Goal: Information Seeking & Learning: Check status

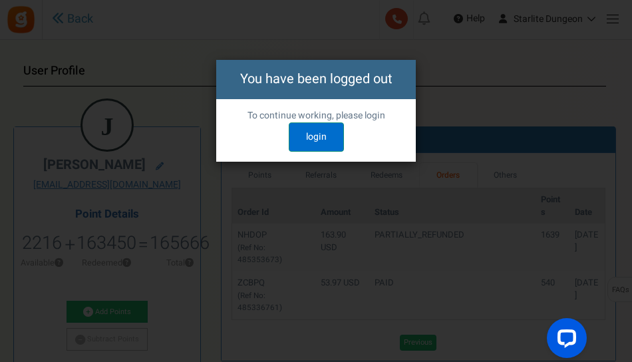
click at [302, 131] on link "login" at bounding box center [316, 136] width 55 height 29
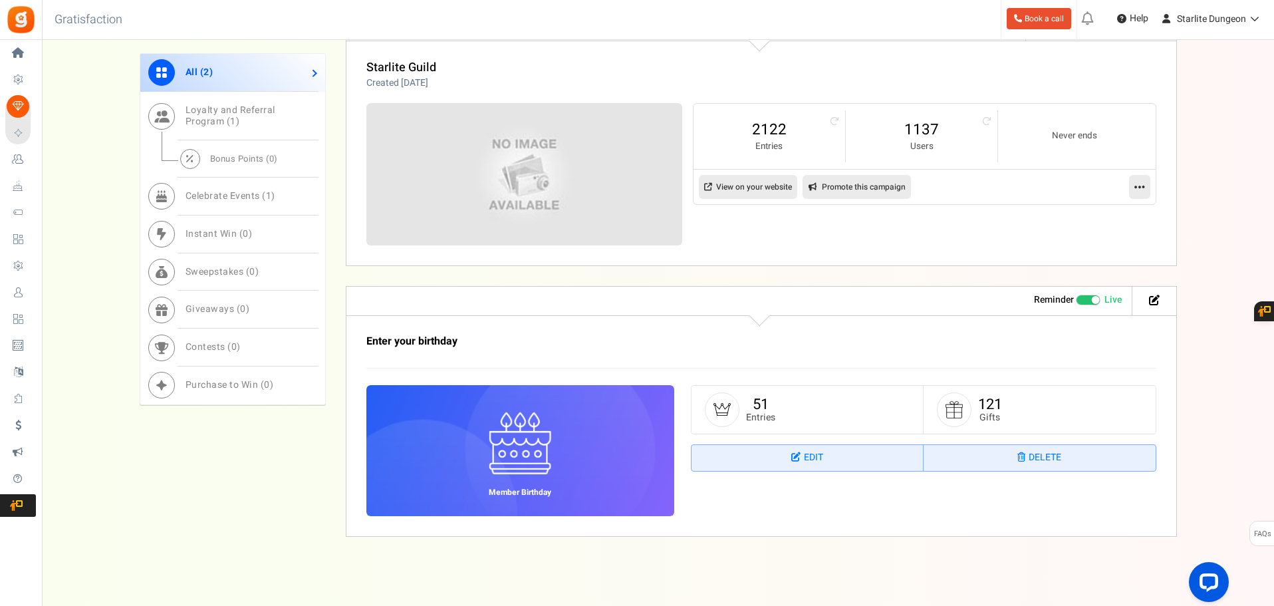
scroll to position [608, 0]
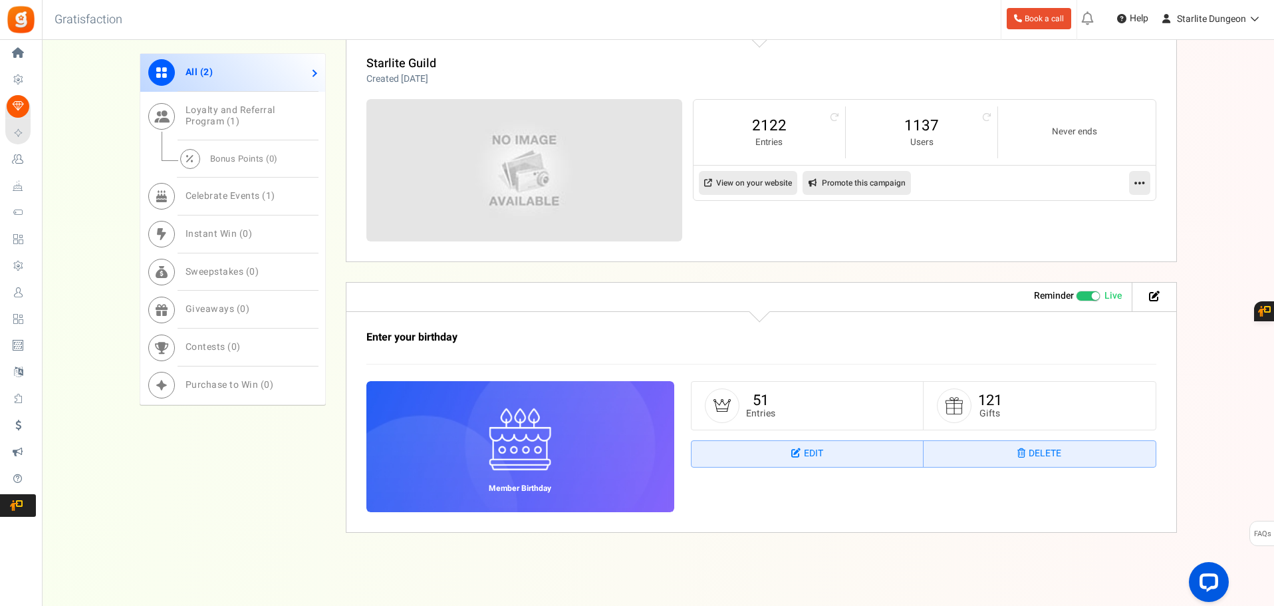
drag, startPoint x: 216, startPoint y: 270, endPoint x: 96, endPoint y: 144, distance: 173.6
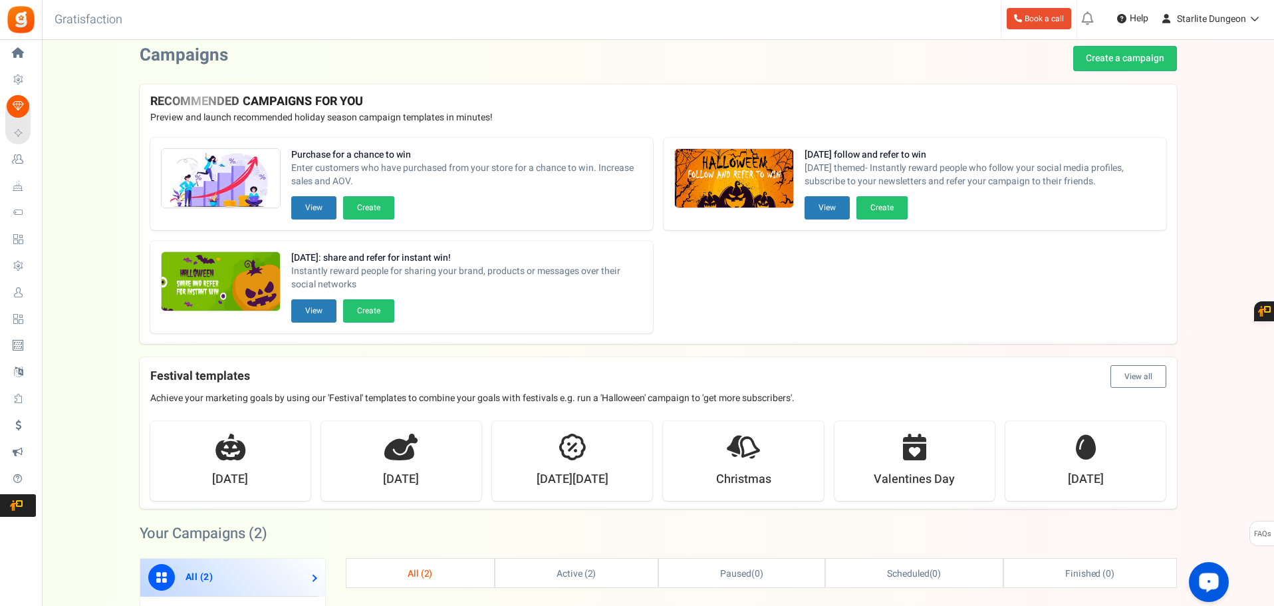
scroll to position [0, 0]
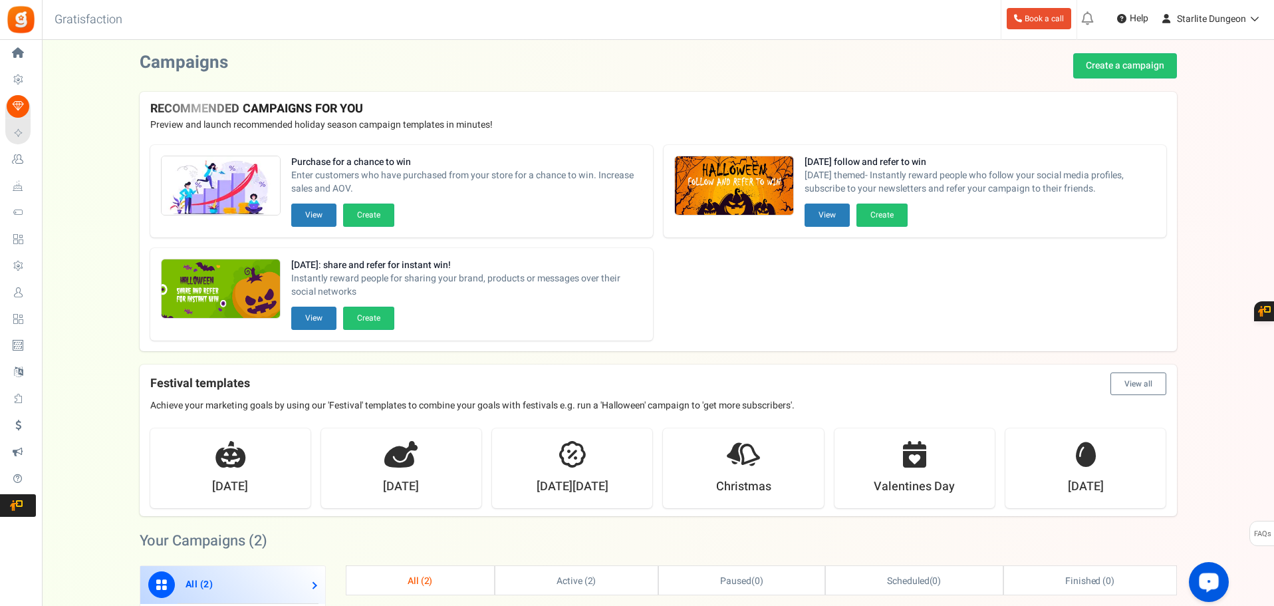
click at [0, 0] on span "Users" at bounding box center [0, 0] width 0 height 0
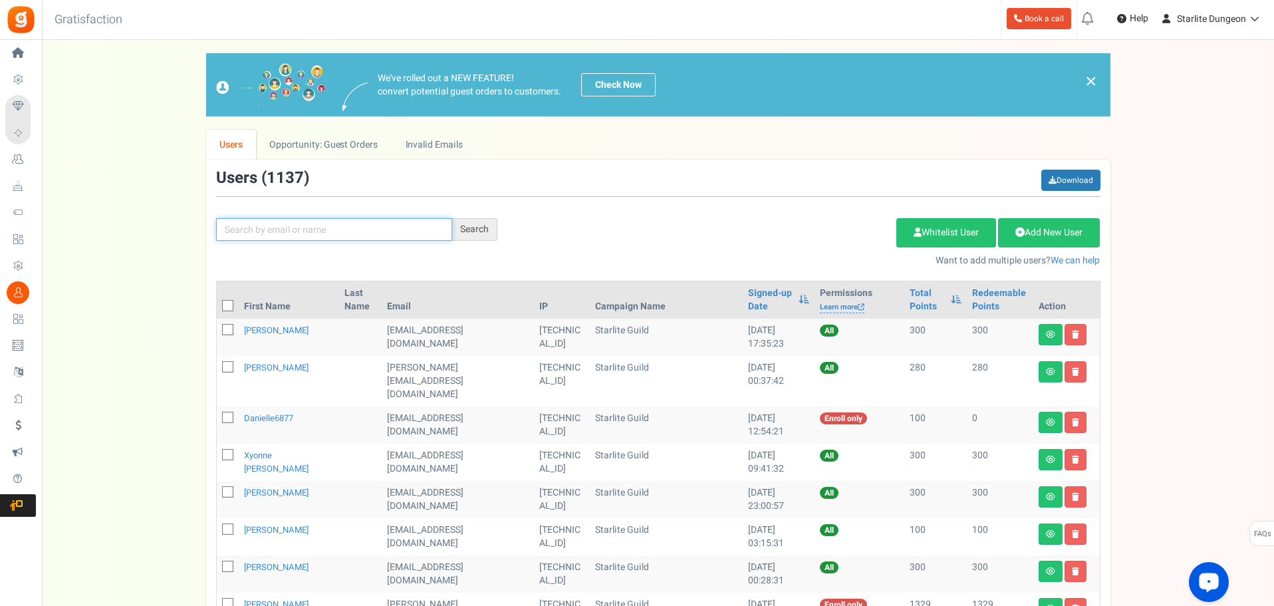
click at [282, 225] on input "text" at bounding box center [334, 229] width 236 height 23
type input "[PERSON_NAME]"
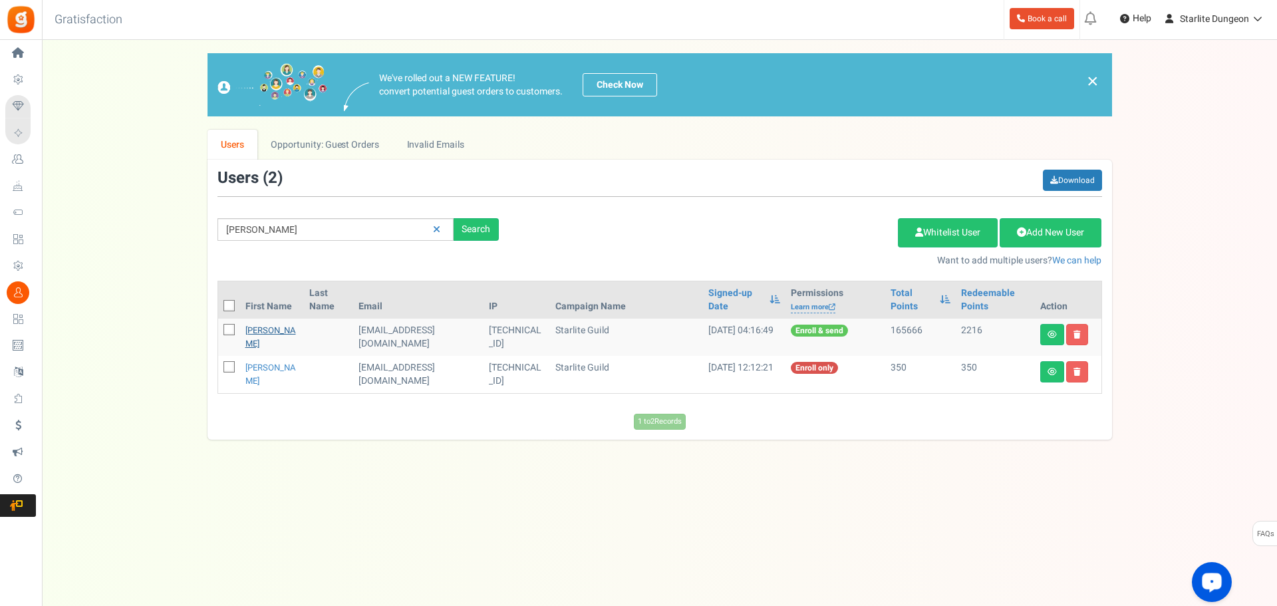
click at [258, 324] on link "[PERSON_NAME]" at bounding box center [270, 337] width 51 height 26
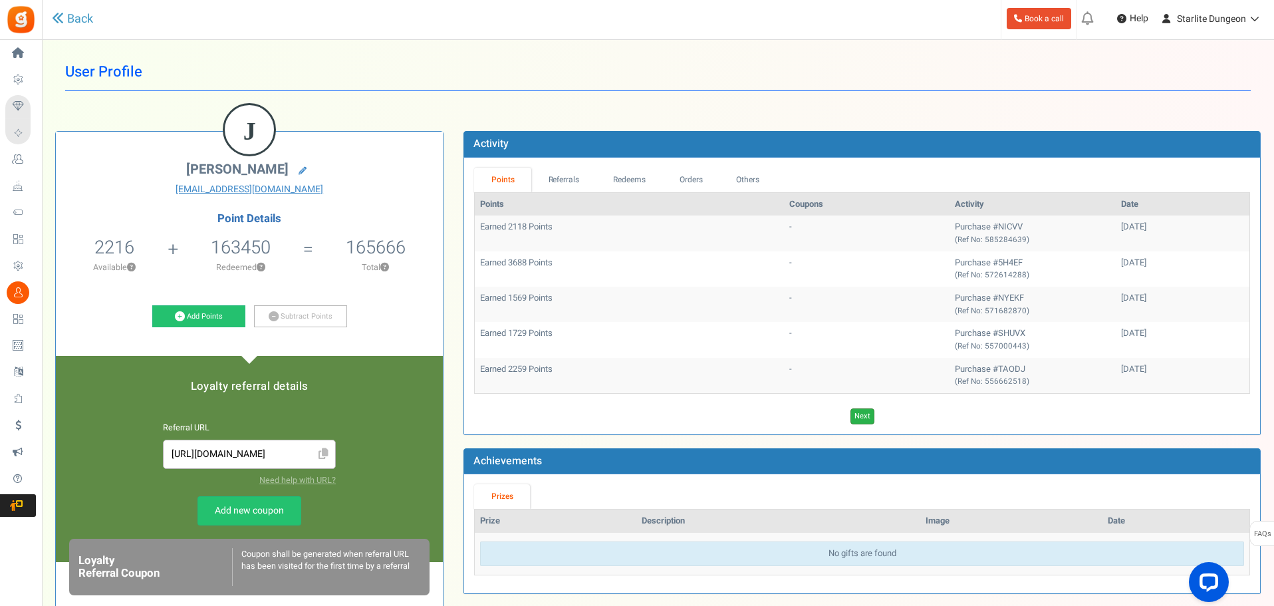
click at [858, 417] on link "Next" at bounding box center [863, 416] width 24 height 16
click at [858, 417] on link "Previous" at bounding box center [849, 416] width 37 height 16
click at [858, 417] on link "Next" at bounding box center [863, 416] width 24 height 16
click at [881, 416] on link "Next" at bounding box center [882, 416] width 24 height 16
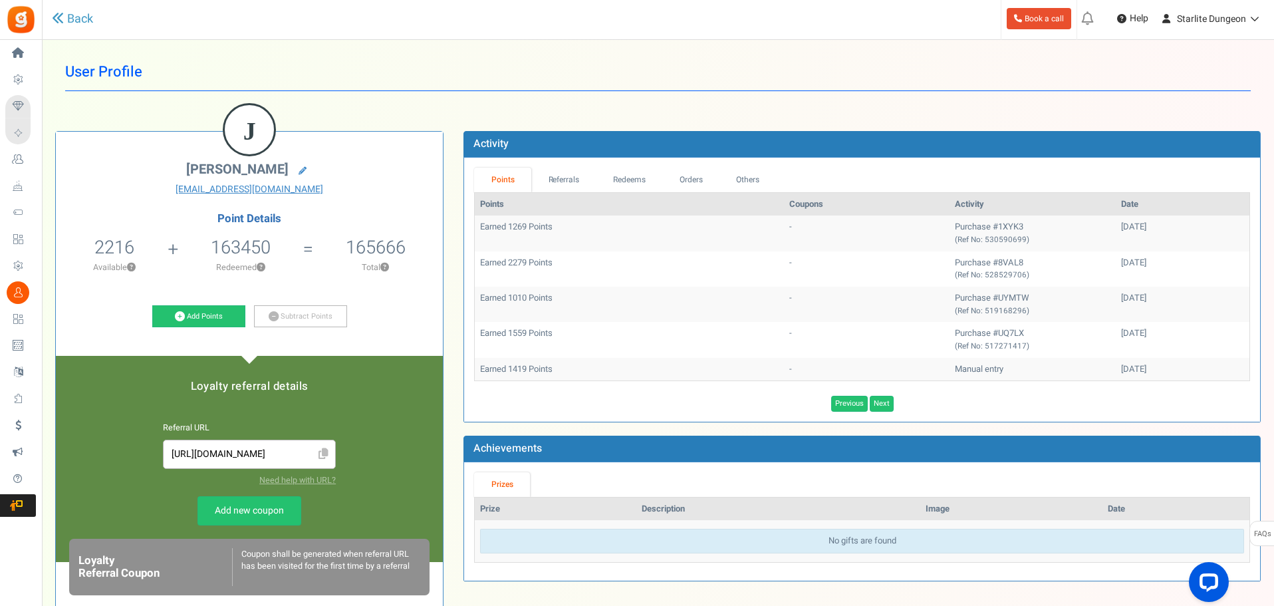
drag, startPoint x: 881, startPoint y: 416, endPoint x: 828, endPoint y: 378, distance: 64.8
click at [828, 378] on td "-" at bounding box center [867, 369] width 166 height 23
click at [889, 407] on link "Next" at bounding box center [882, 404] width 24 height 16
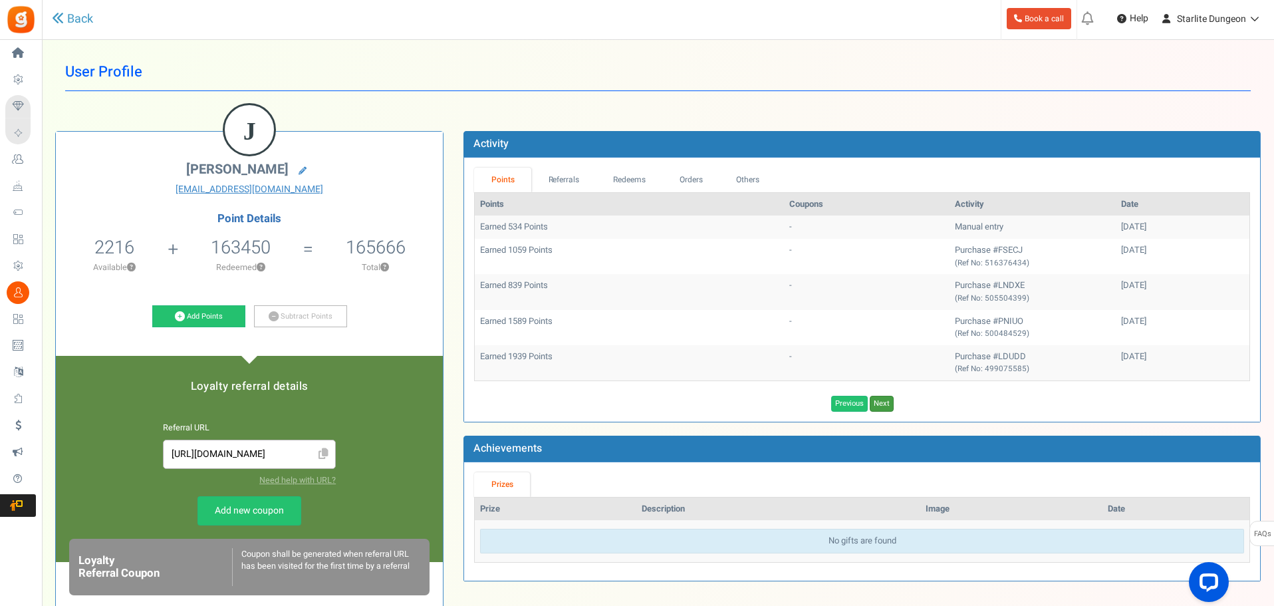
click at [889, 407] on link "Next" at bounding box center [882, 404] width 24 height 16
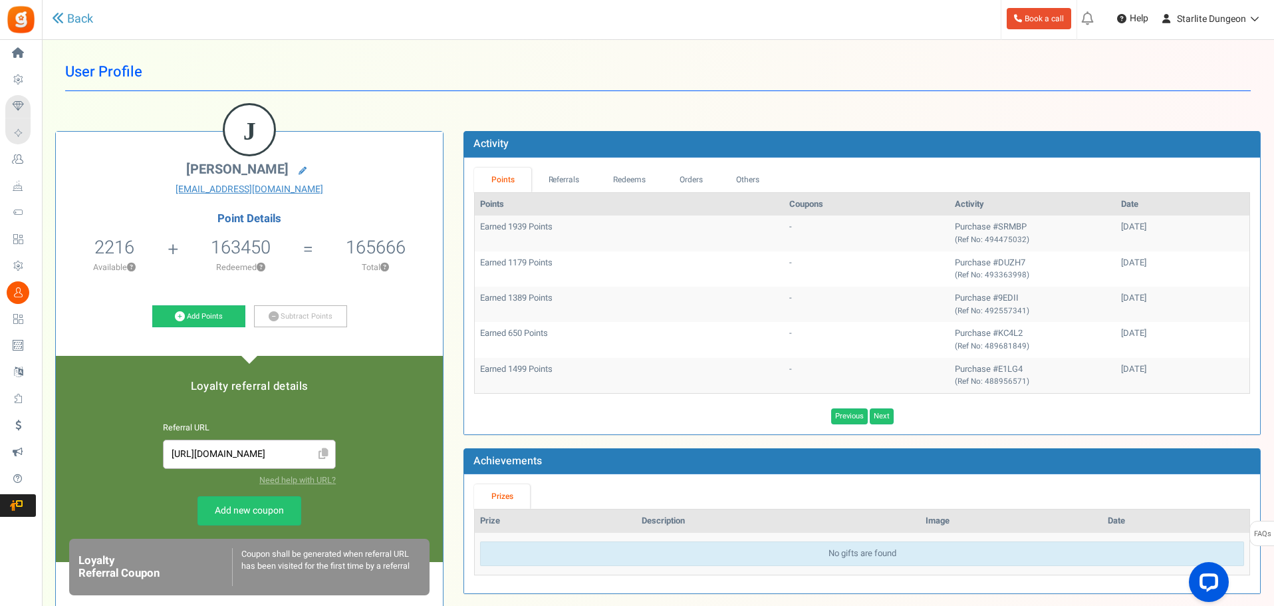
click at [889, 407] on div "Previous Next Loading..." at bounding box center [862, 413] width 796 height 23
click at [894, 414] on div "Previous Next Loading..." at bounding box center [862, 416] width 796 height 16
click at [878, 429] on div "Points Referrals Redeems Orders Others Points Coupons Activity Date Earned 1939…" at bounding box center [862, 296] width 796 height 277
click at [884, 424] on link "Next" at bounding box center [882, 416] width 24 height 16
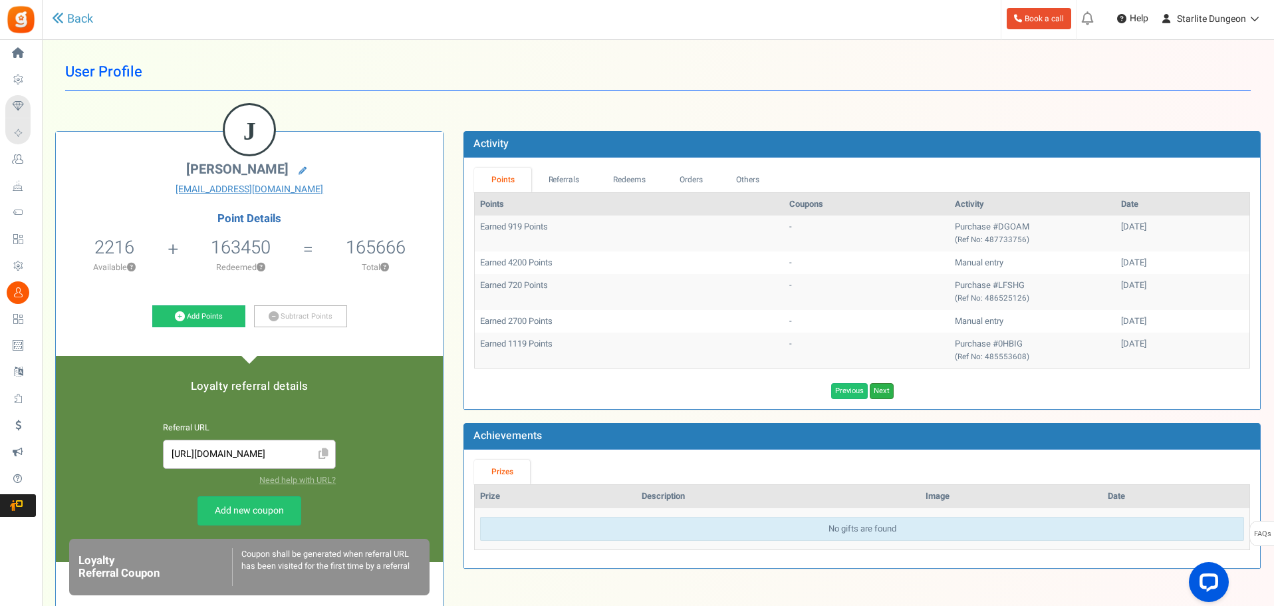
click at [882, 398] on link "Next" at bounding box center [882, 391] width 24 height 16
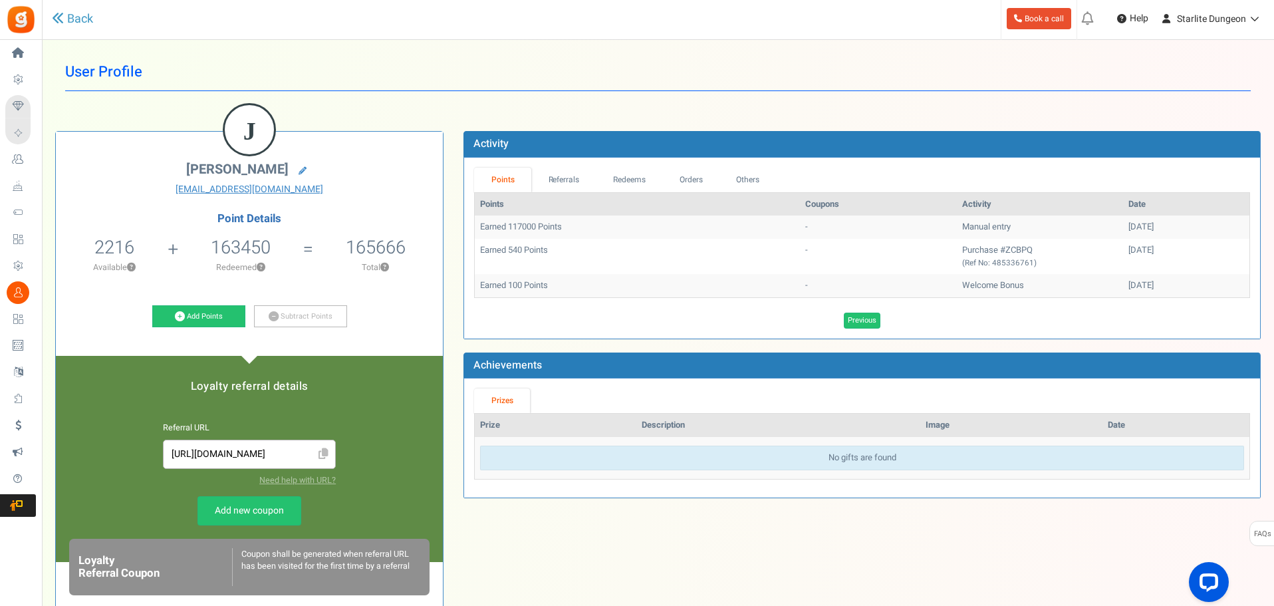
click at [898, 207] on th "Coupons" at bounding box center [878, 204] width 157 height 23
drag, startPoint x: 912, startPoint y: 283, endPoint x: 976, endPoint y: 278, distance: 63.4
click at [976, 278] on td "Welcome Bonus" at bounding box center [1040, 285] width 166 height 23
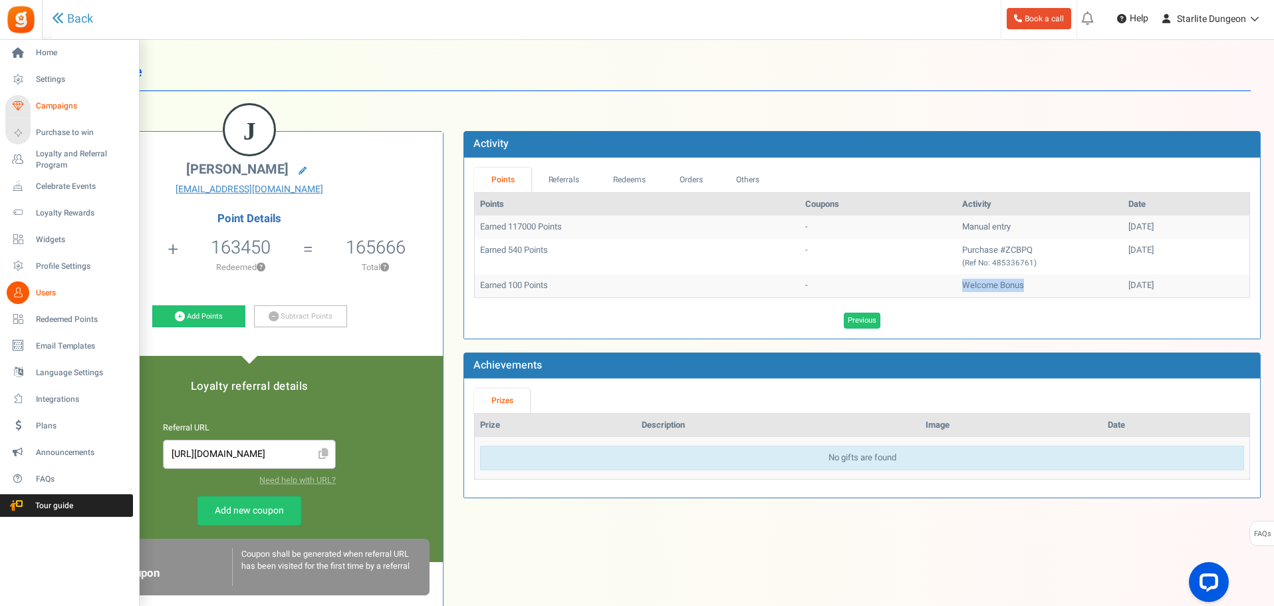
copy td "Welcome Bonus"
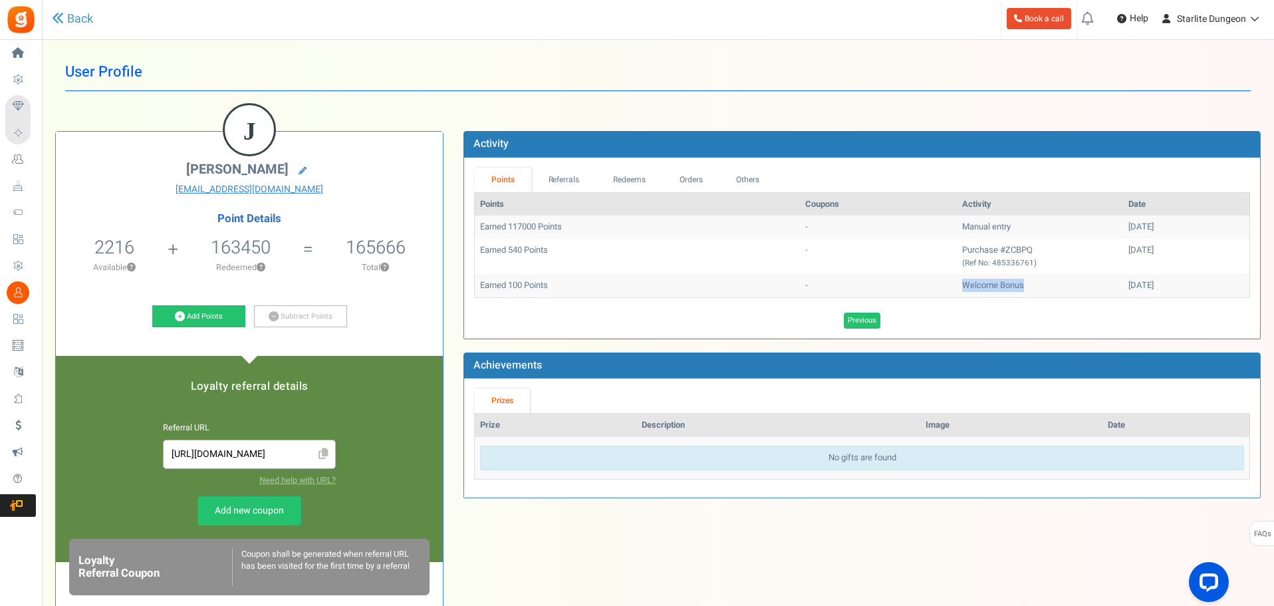
drag, startPoint x: 1077, startPoint y: 288, endPoint x: 1125, endPoint y: 293, distance: 47.4
click at [1125, 293] on td "[DATE]" at bounding box center [1186, 285] width 126 height 23
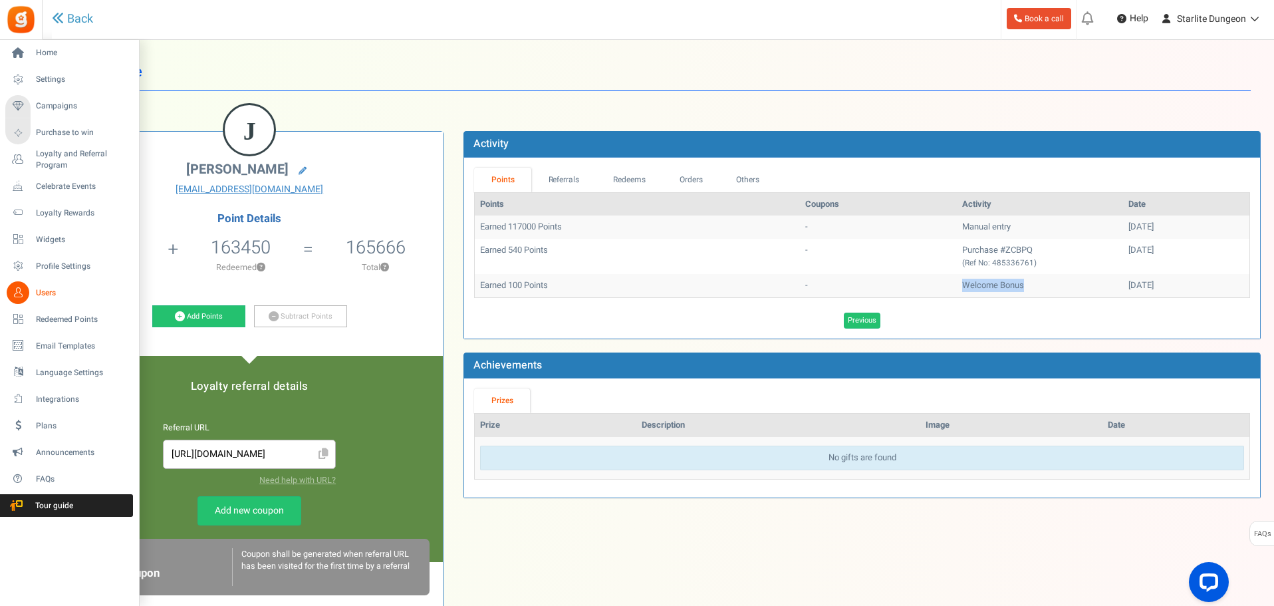
copy div "[DATE]"
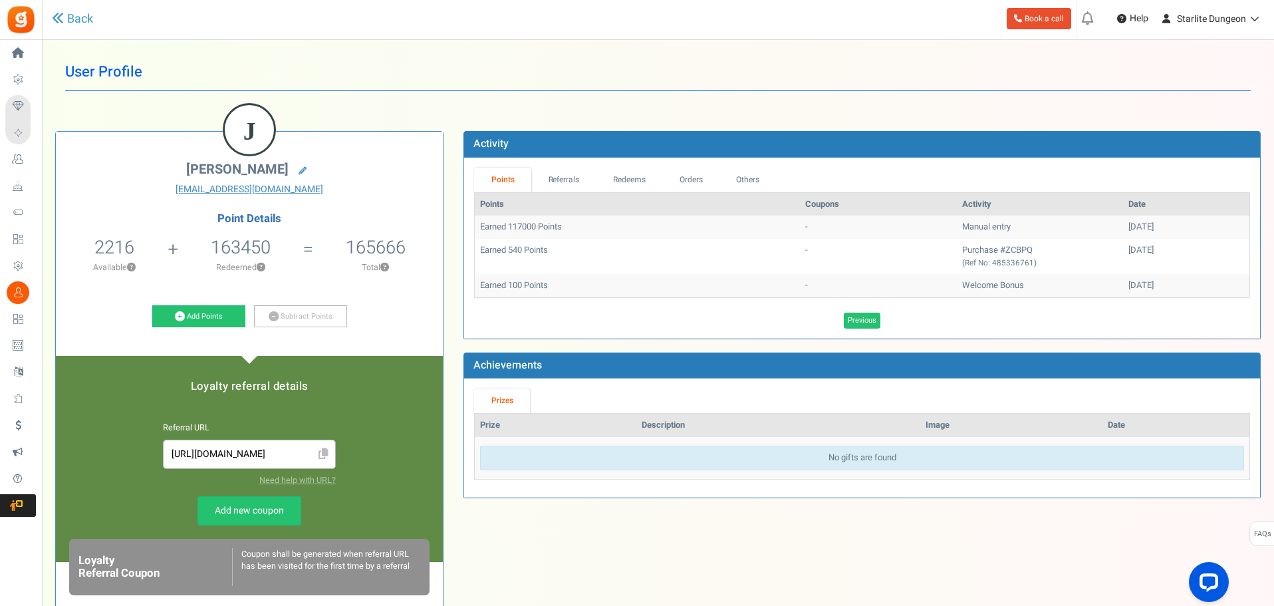
click at [975, 253] on td "Purchase #ZCBPQ (Ref No: 485336761)" at bounding box center [1040, 256] width 166 height 35
copy td "ZCBPQ"
click at [957, 287] on td "Welcome Bonus" at bounding box center [1040, 285] width 166 height 23
drag, startPoint x: 979, startPoint y: 285, endPoint x: 916, endPoint y: 282, distance: 62.6
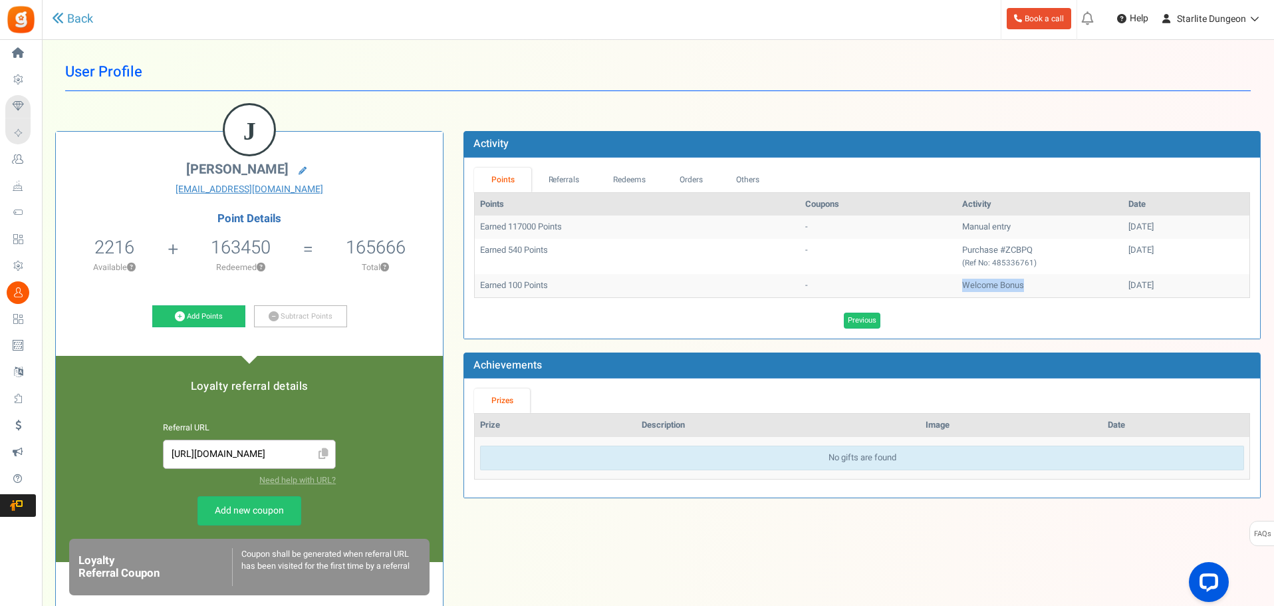
click at [957, 282] on td "Welcome Bonus" at bounding box center [1040, 285] width 166 height 23
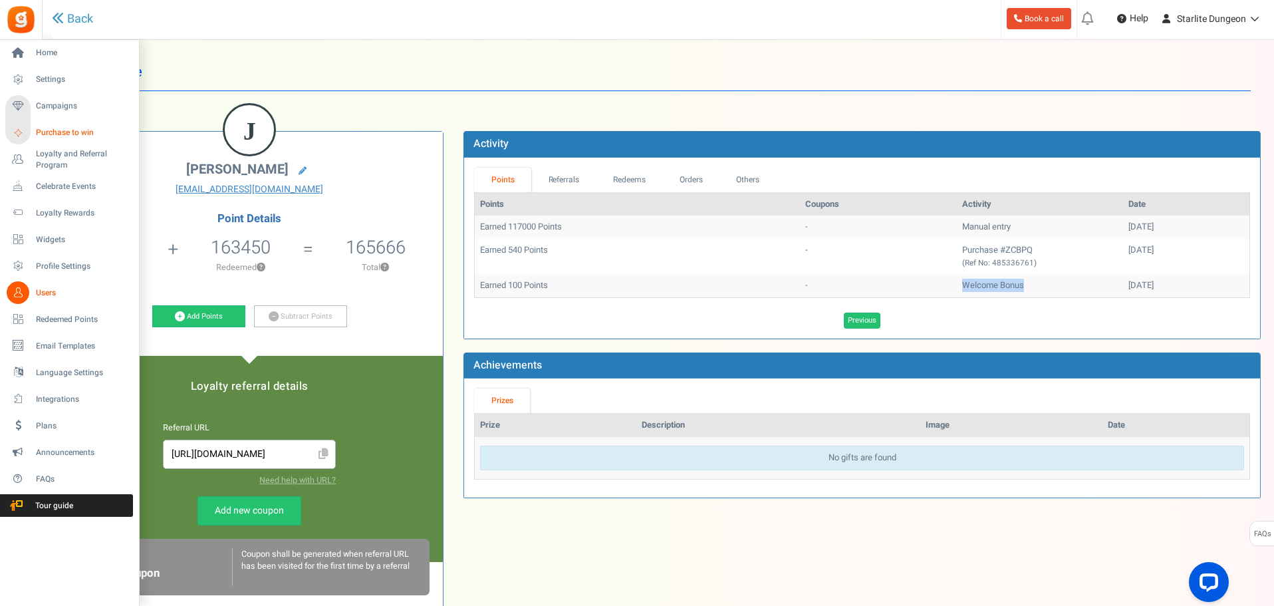
copy td "Welcome Bonus"
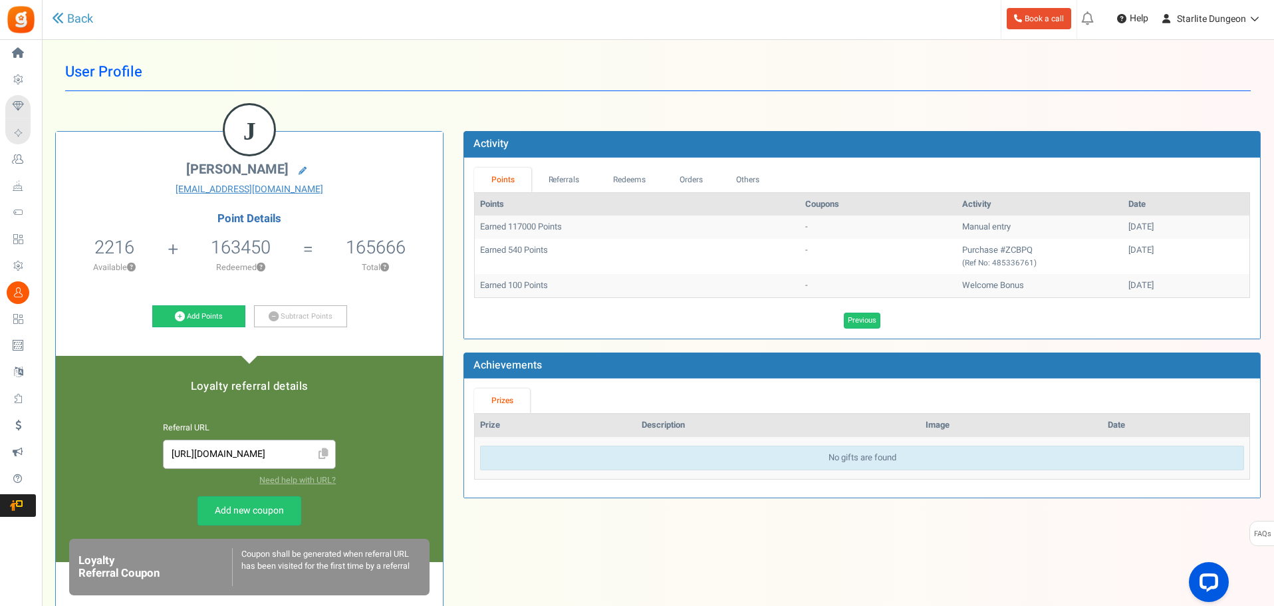
click at [978, 248] on td "Purchase #ZCBPQ (Ref No: 485336761)" at bounding box center [1040, 256] width 166 height 35
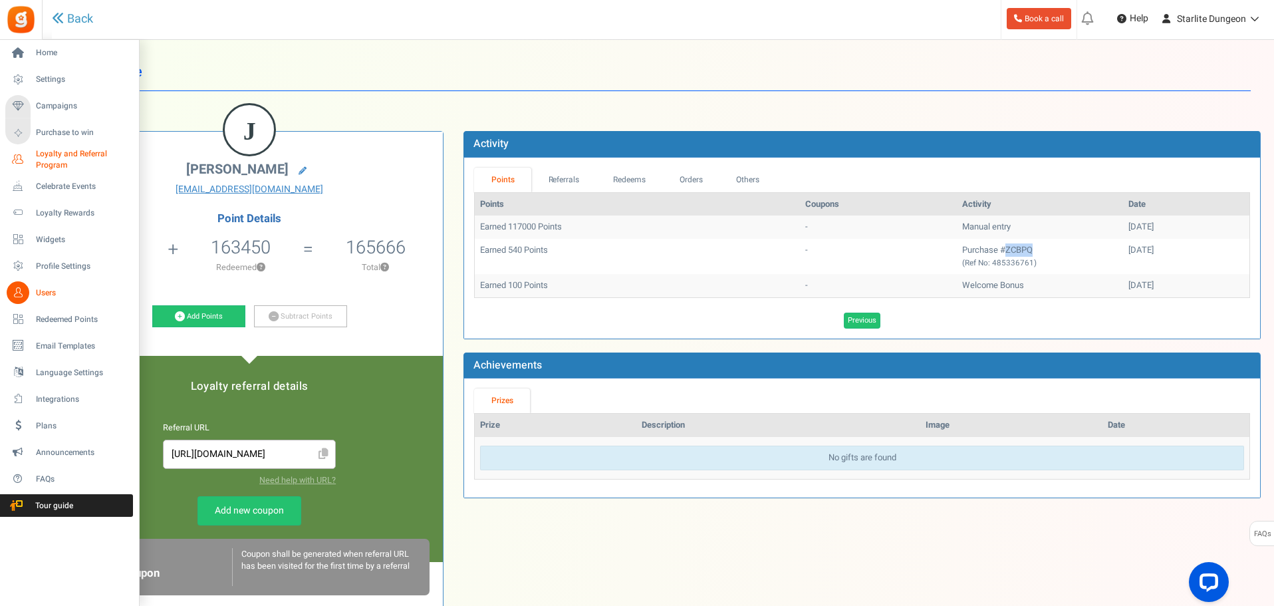
copy td "ZCBPQ"
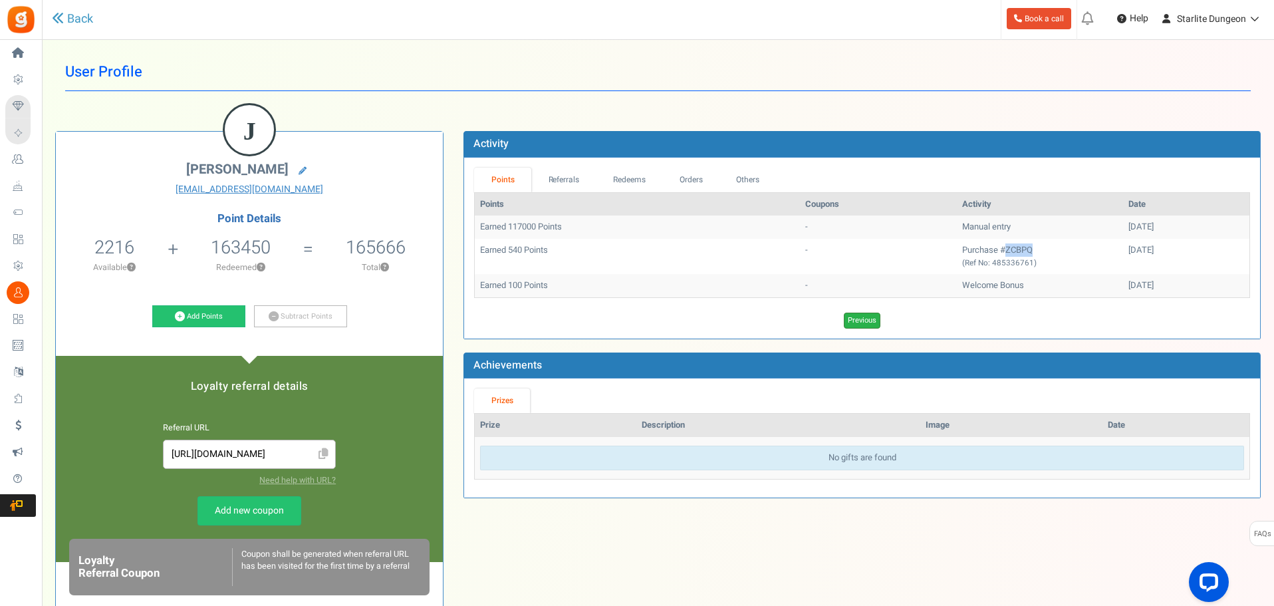
click at [860, 315] on link "Previous" at bounding box center [862, 321] width 37 height 16
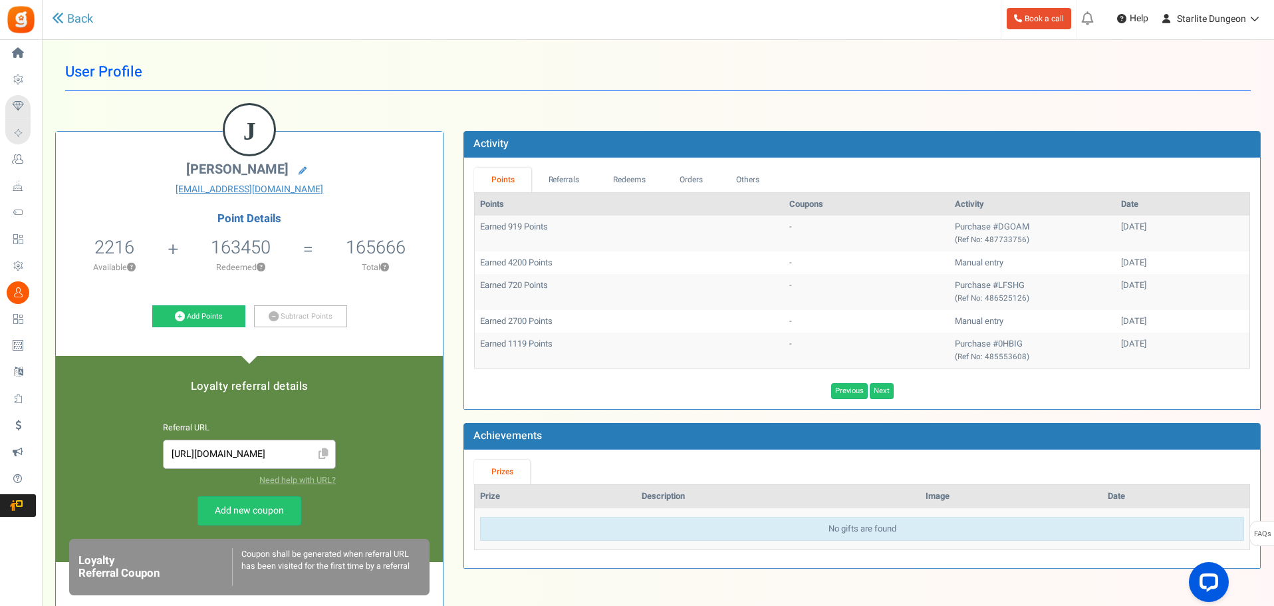
click at [955, 342] on td "Purchase #0HBIG (Ref No: 485553608)" at bounding box center [1033, 350] width 166 height 35
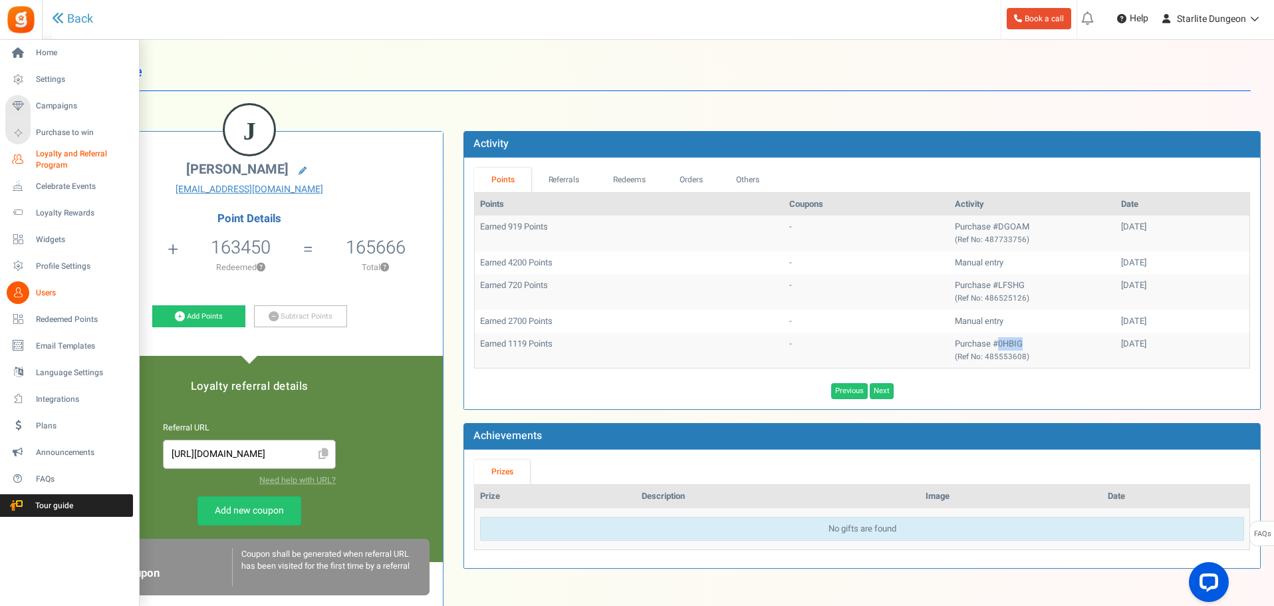
copy td "0HBIG"
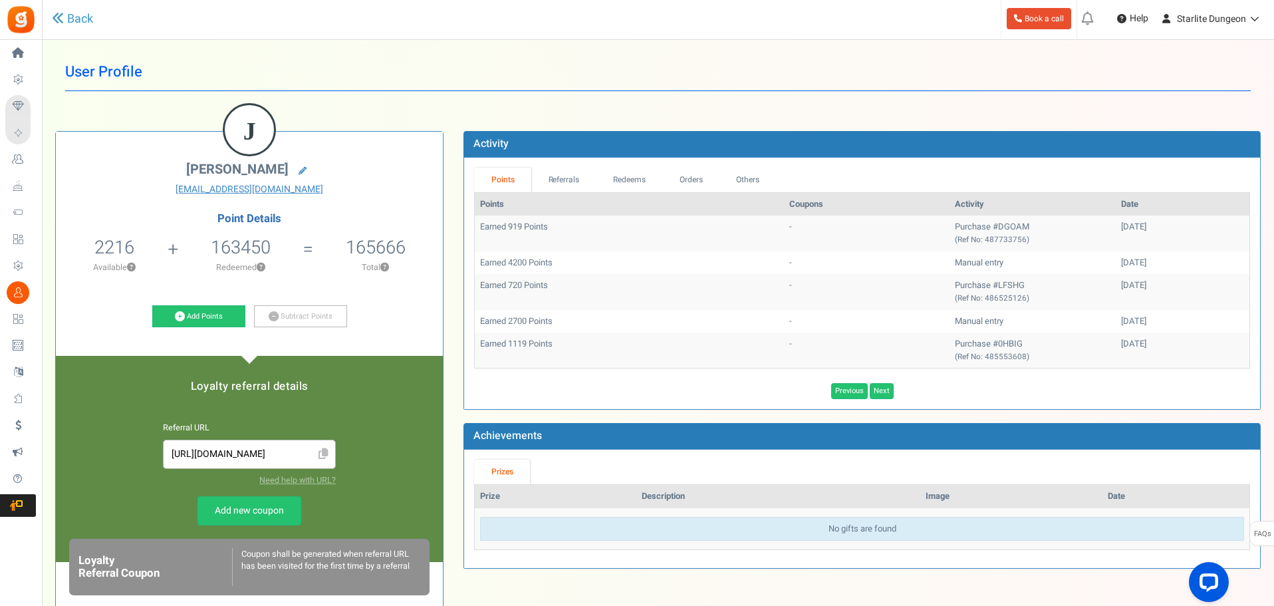
click at [518, 325] on td "Earned 2700 Points" at bounding box center [629, 321] width 309 height 23
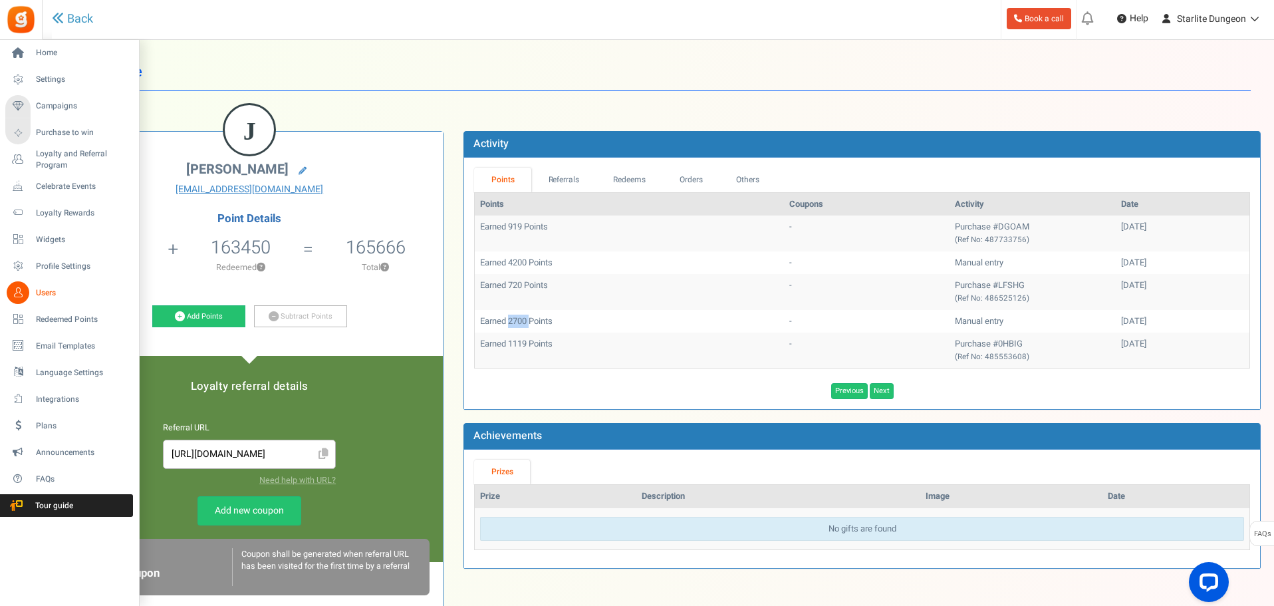
copy td "2700"
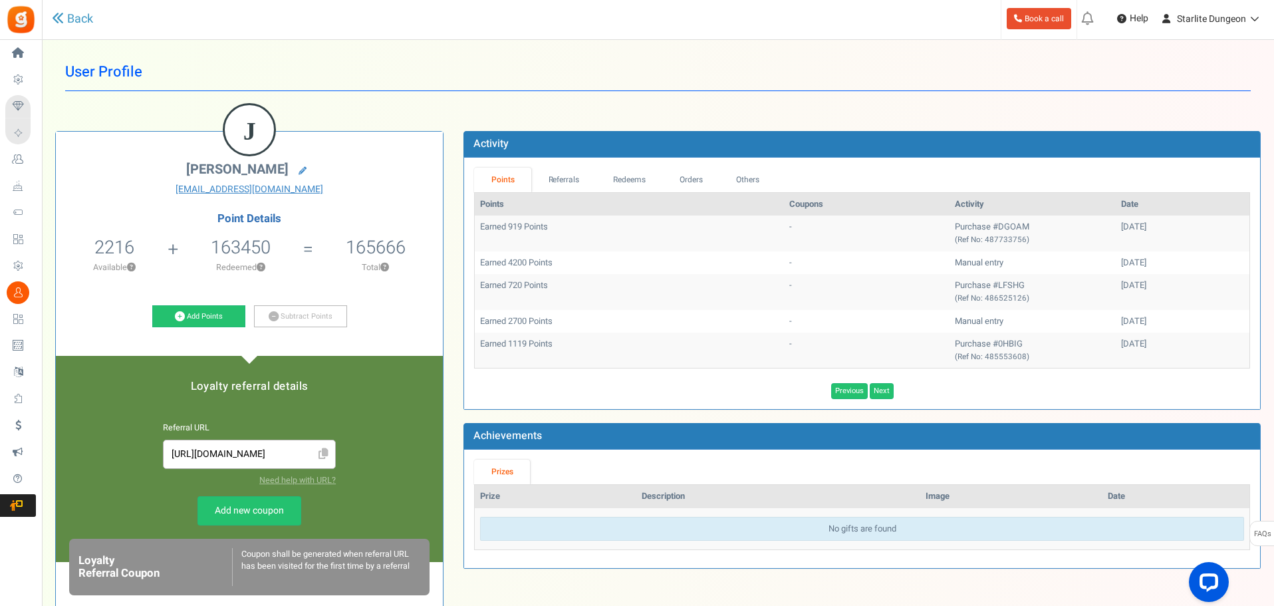
click at [514, 285] on td "Earned 720 Points" at bounding box center [629, 291] width 309 height 35
copy td "720"
click at [962, 343] on td "Purchase #0HBIG (Ref No: 485553608)" at bounding box center [1033, 350] width 166 height 35
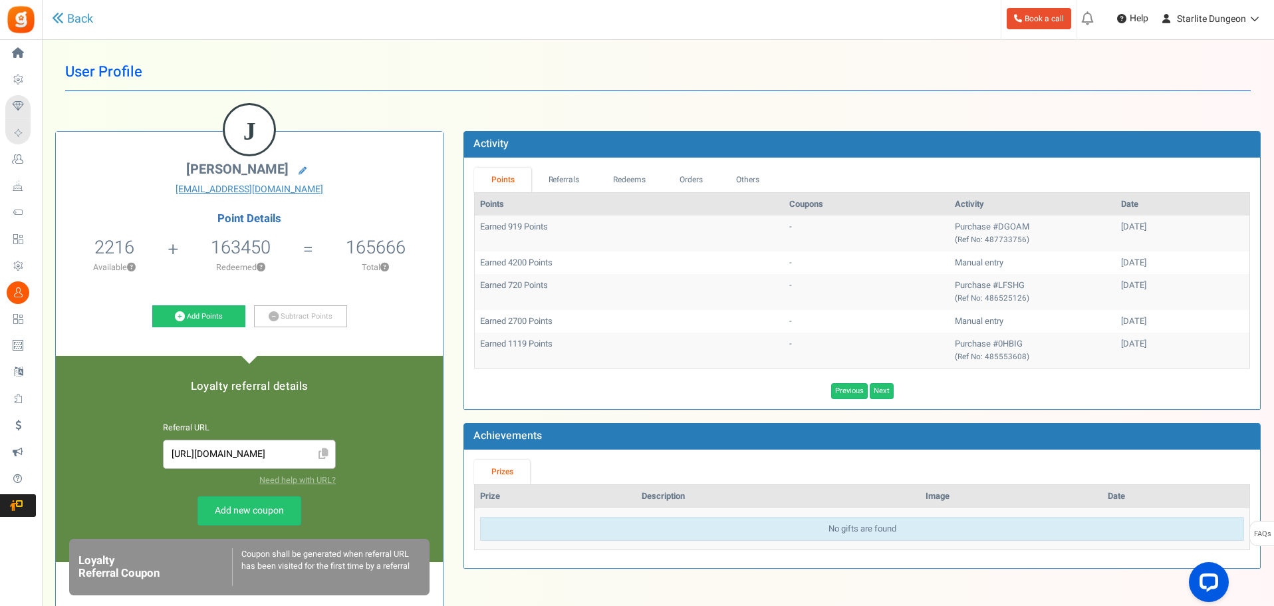
click at [965, 285] on td "Purchase #LFSHG (Ref No: 486525126)" at bounding box center [1033, 291] width 166 height 35
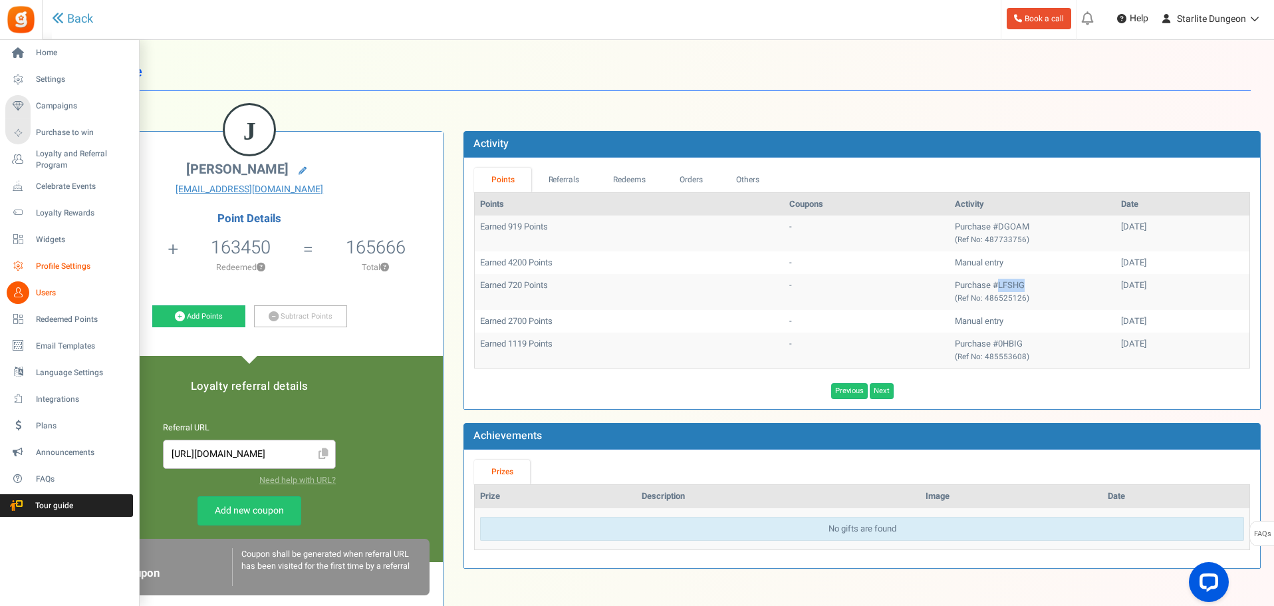
copy td "LFSHG"
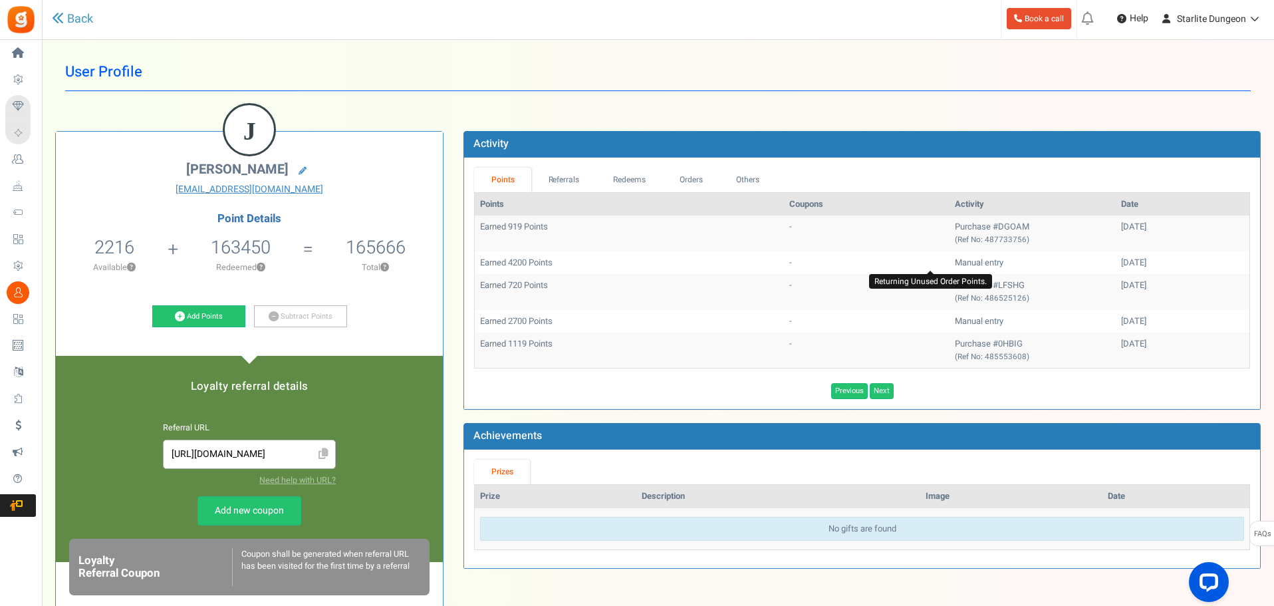
click at [955, 265] on span "Manual entry" at bounding box center [979, 262] width 49 height 13
click at [962, 223] on td "Purchase #DGOAM (Ref No: 487733756)" at bounding box center [1033, 232] width 166 height 35
copy td "DGOAM"
click at [521, 227] on td "Earned 919 Points" at bounding box center [629, 232] width 309 height 35
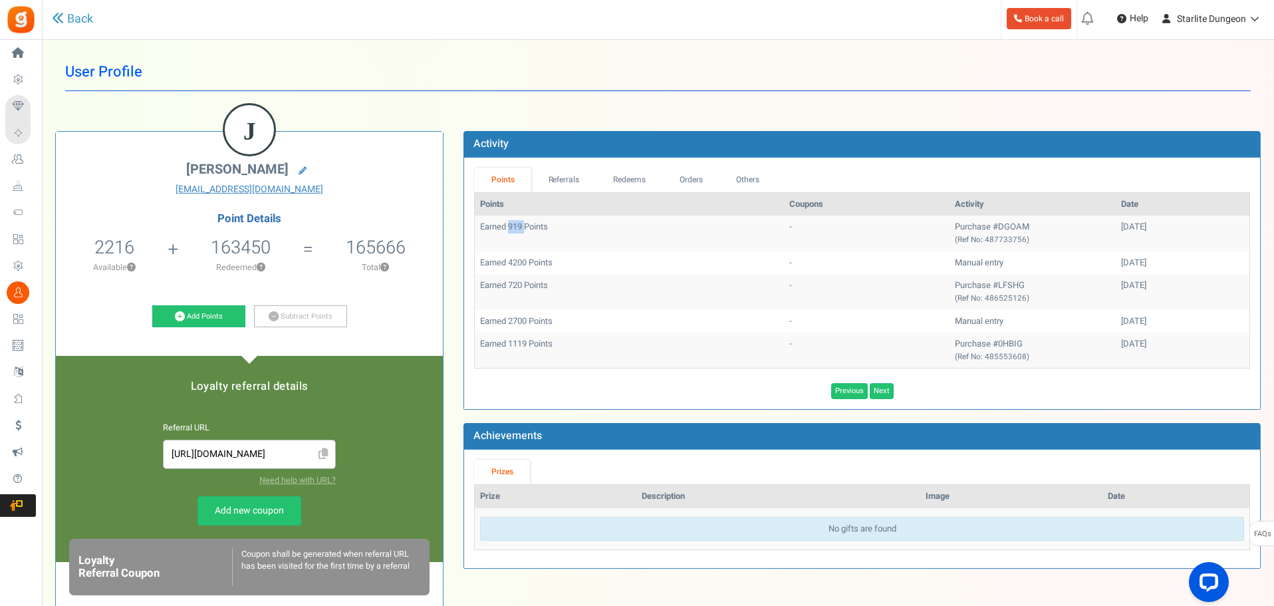
click at [521, 227] on td "Earned 919 Points" at bounding box center [629, 232] width 309 height 35
click at [857, 394] on link "Previous" at bounding box center [849, 391] width 37 height 16
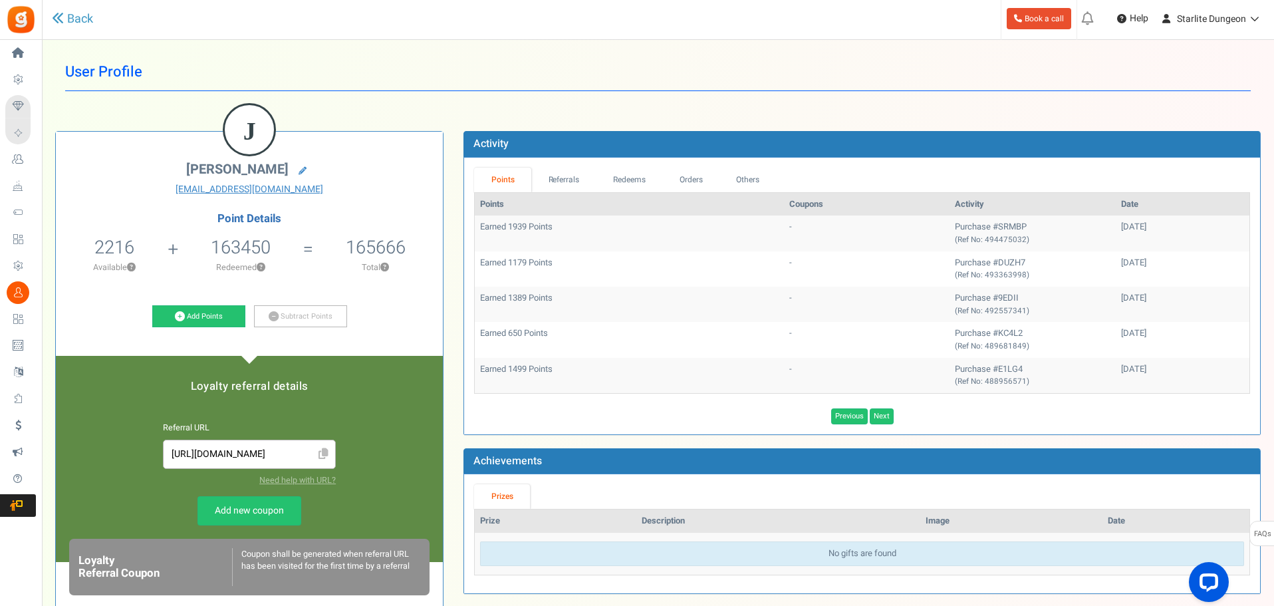
click at [954, 364] on td "Purchase #E1LG4 (Ref No: 488956571)" at bounding box center [1033, 375] width 166 height 35
click at [953, 323] on td "Purchase #KC4L2 (Ref No: 489681849)" at bounding box center [1033, 339] width 166 height 35
click at [950, 328] on td "Purchase #KC4L2 (Ref No: 489681849)" at bounding box center [1033, 339] width 166 height 35
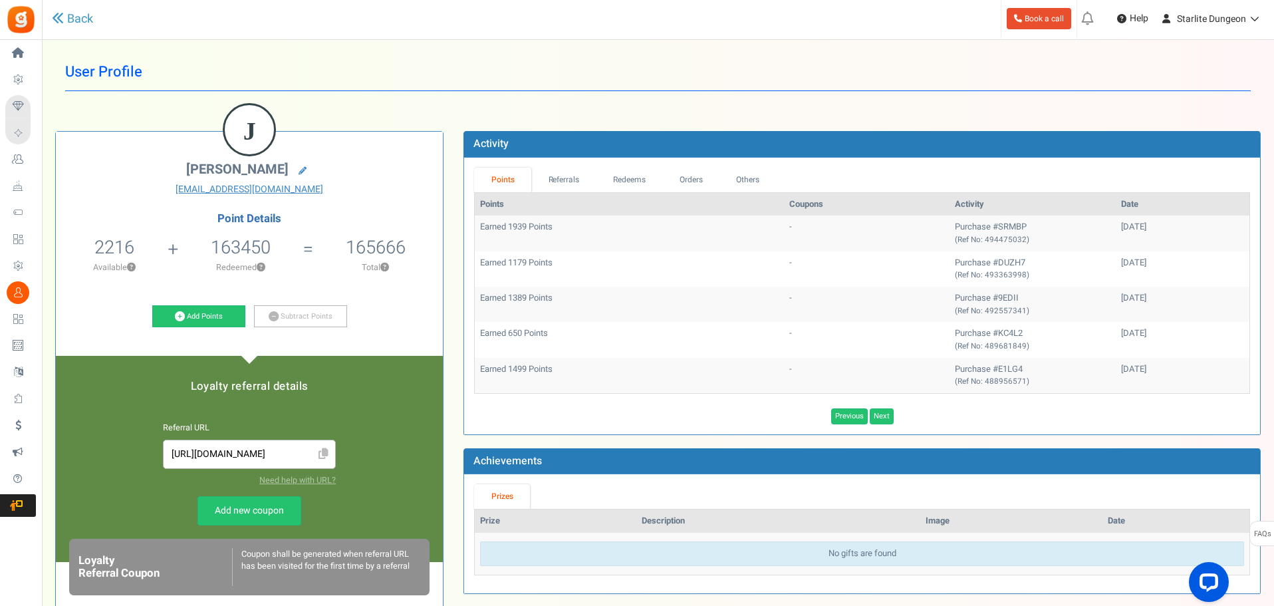
click at [962, 299] on td "Purchase #9EDII (Ref No: 492557341)" at bounding box center [1033, 304] width 166 height 35
click at [964, 263] on td "Purchase #DUZH7 (Ref No: 493363998)" at bounding box center [1033, 268] width 166 height 35
click at [974, 222] on td "Purchase #SRMBP (Ref No: 494475032)" at bounding box center [1033, 232] width 166 height 35
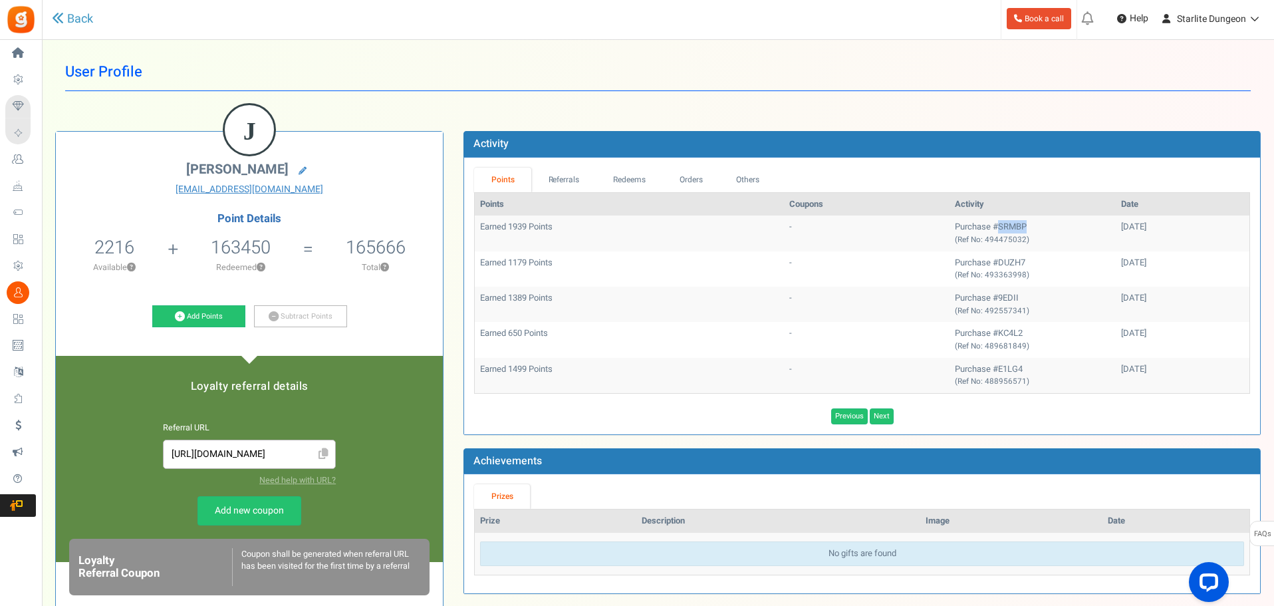
click at [974, 222] on td "Purchase #SRMBP (Ref No: 494475032)" at bounding box center [1033, 232] width 166 height 35
click at [861, 413] on link "Previous" at bounding box center [849, 416] width 37 height 16
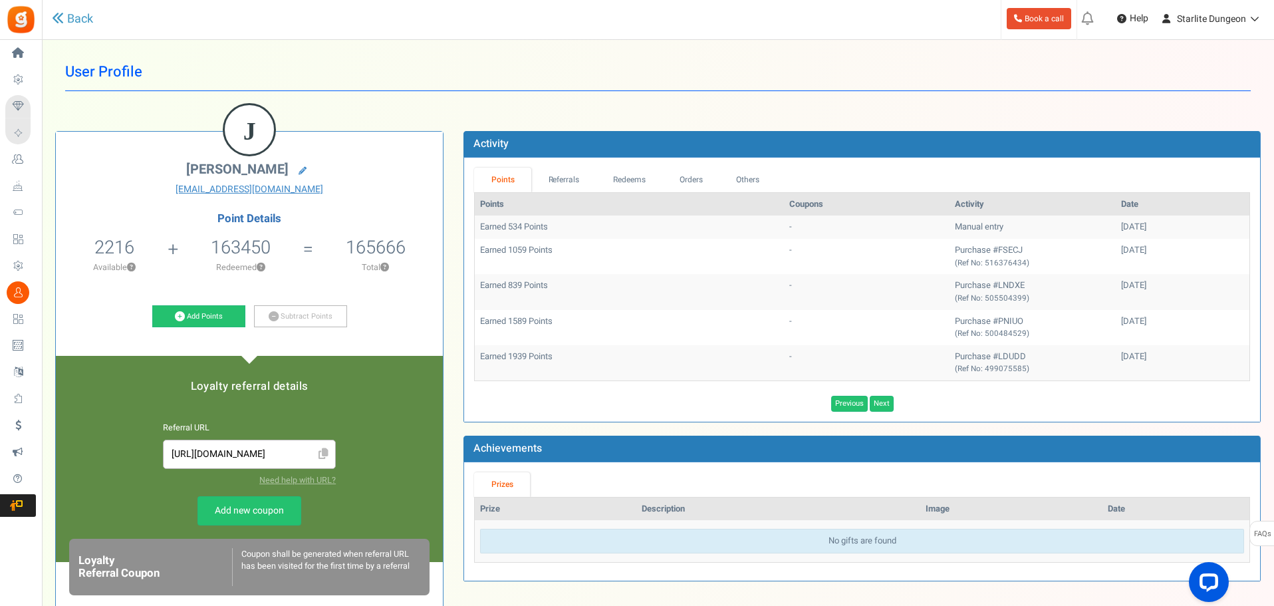
click at [959, 357] on td "Purchase #LDUDD (Ref No: 499075585)" at bounding box center [1033, 362] width 166 height 35
click at [956, 315] on td "Purchase #PNIUO (Ref No: 500484529)" at bounding box center [1033, 327] width 166 height 35
click at [963, 281] on td "Purchase #LNDXE (Ref No: 505504399)" at bounding box center [1033, 291] width 166 height 35
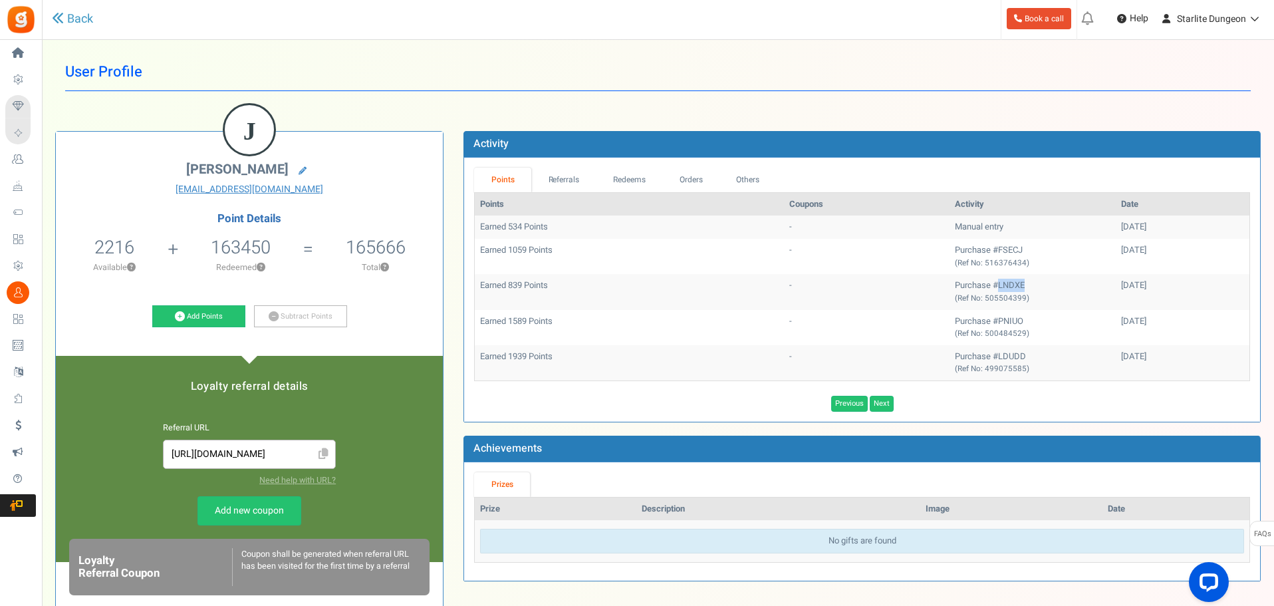
click at [961, 281] on td "Purchase #LNDXE (Ref No: 505504399)" at bounding box center [1033, 291] width 166 height 35
click at [954, 245] on td "Purchase #FSECJ (Ref No: 516376434)" at bounding box center [1033, 256] width 166 height 35
click at [881, 405] on link "Next" at bounding box center [882, 404] width 24 height 16
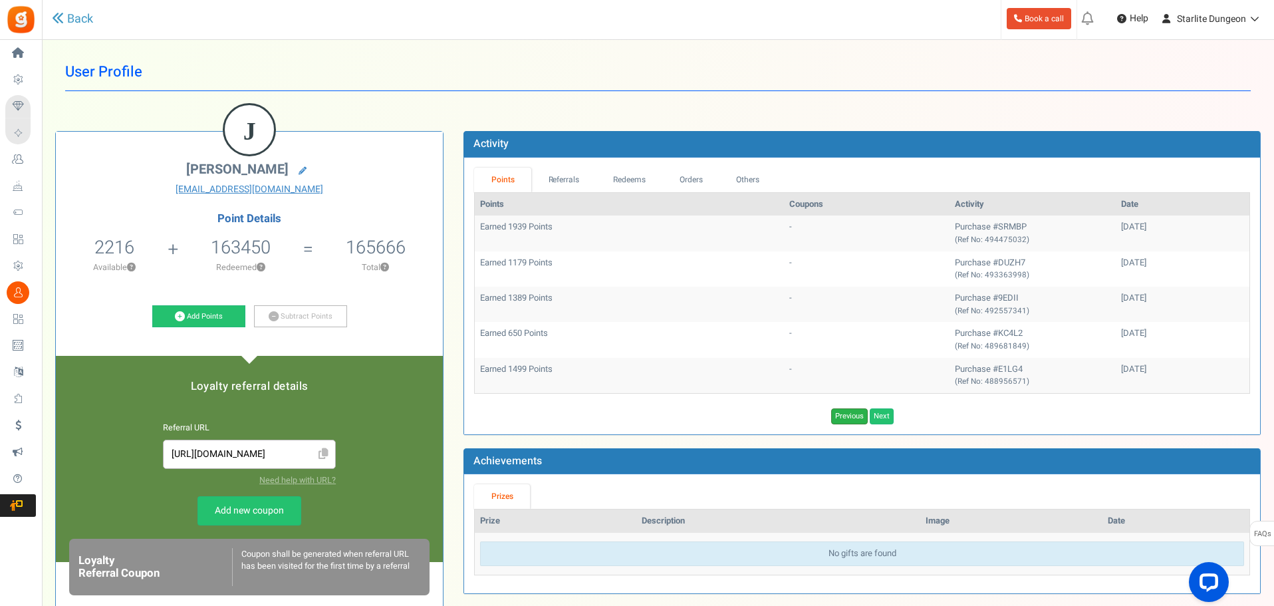
click at [835, 416] on link "Previous" at bounding box center [849, 416] width 37 height 16
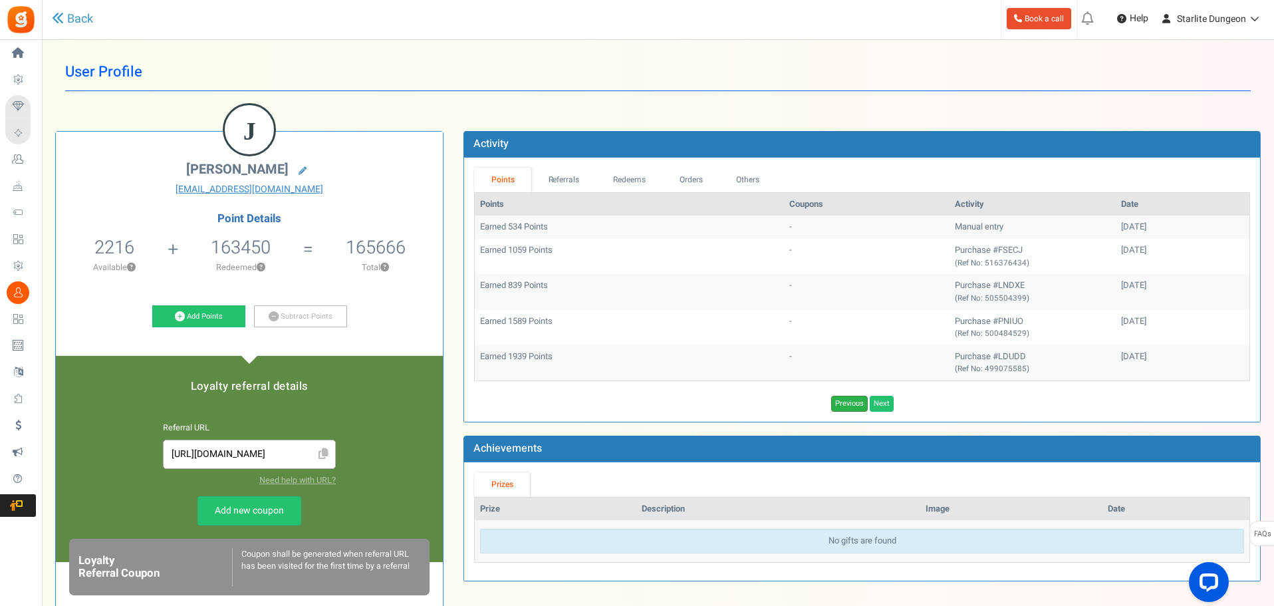
click at [837, 408] on link "Previous" at bounding box center [849, 404] width 37 height 16
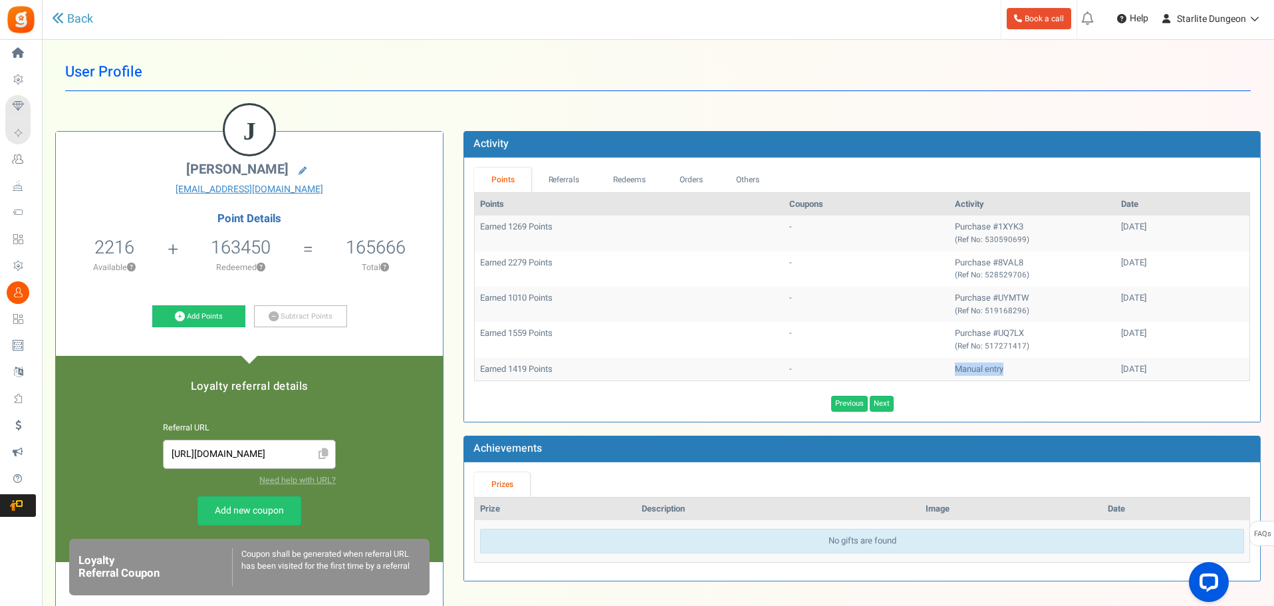
drag, startPoint x: 958, startPoint y: 371, endPoint x: 902, endPoint y: 367, distance: 56.0
click at [950, 367] on td "Manual entry Adding points from other account." at bounding box center [1033, 369] width 166 height 23
click at [964, 327] on td "Purchase #UQ7LX (Ref No: 517271417)" at bounding box center [1033, 339] width 166 height 35
click at [962, 328] on td "Purchase #UQ7LX (Ref No: 517271417)" at bounding box center [1033, 339] width 166 height 35
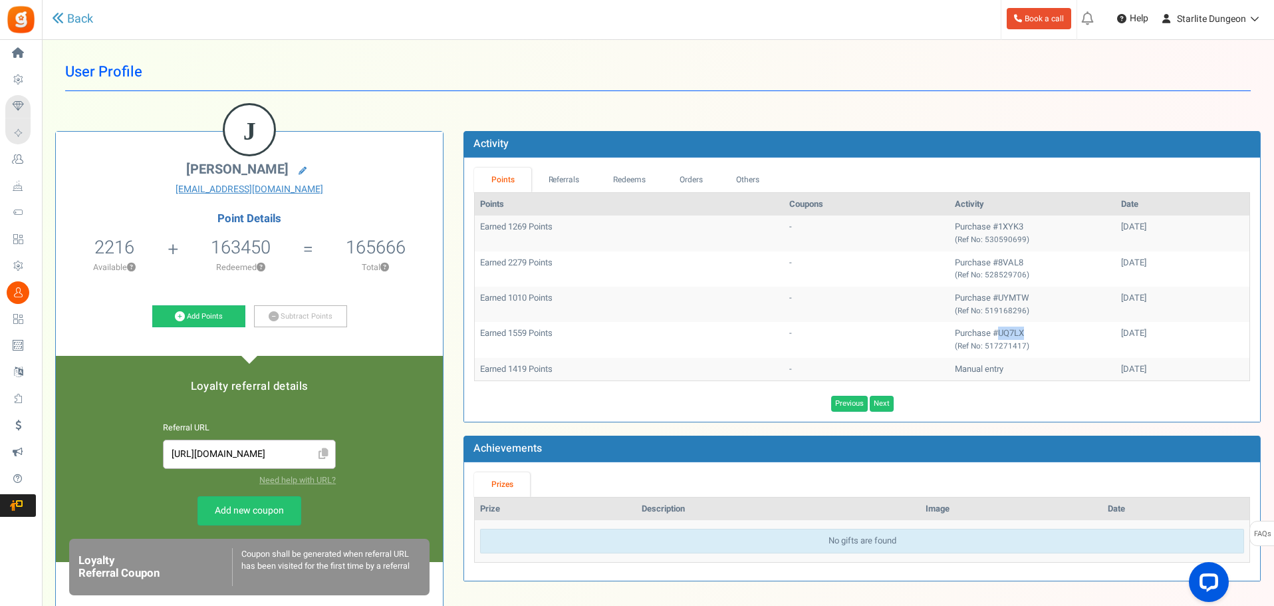
click at [962, 328] on td "Purchase #UQ7LX (Ref No: 517271417)" at bounding box center [1033, 339] width 166 height 35
click at [885, 405] on link "Next" at bounding box center [882, 404] width 24 height 16
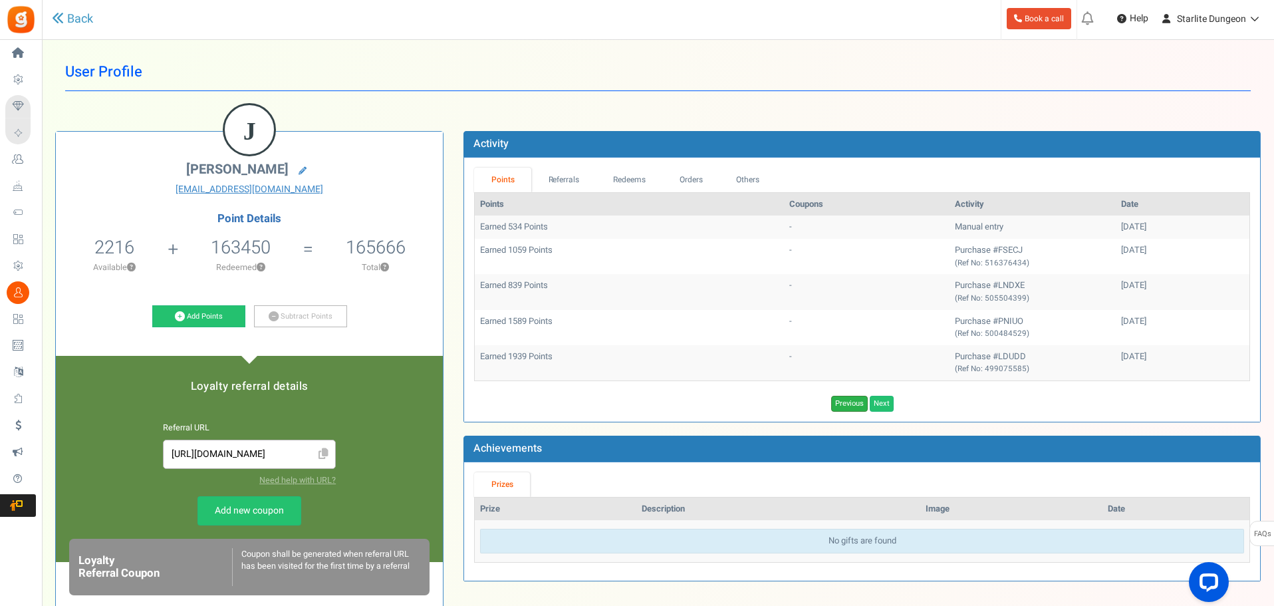
click at [857, 398] on link "Previous" at bounding box center [849, 404] width 37 height 16
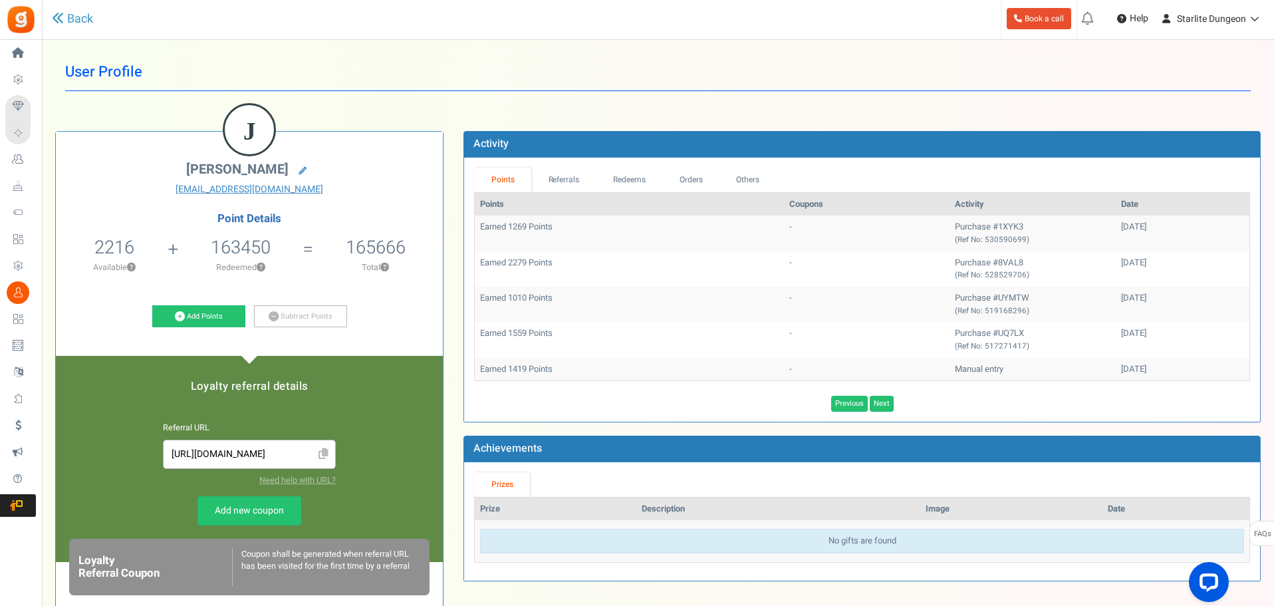
click at [961, 290] on td "Purchase #UYMTW (Ref No: 519168296)" at bounding box center [1033, 304] width 166 height 35
click at [961, 291] on td "Purchase #UYMTW (Ref No: 519168296)" at bounding box center [1033, 304] width 166 height 35
click at [962, 257] on td "Purchase #8VAL8 (Ref No: 528529706)" at bounding box center [1033, 268] width 166 height 35
click at [961, 257] on td "Purchase #8VAL8 (Ref No: 528529706)" at bounding box center [1033, 268] width 166 height 35
click at [954, 229] on td "Purchase #1XYK3 (Ref No: 530590699)" at bounding box center [1033, 232] width 166 height 35
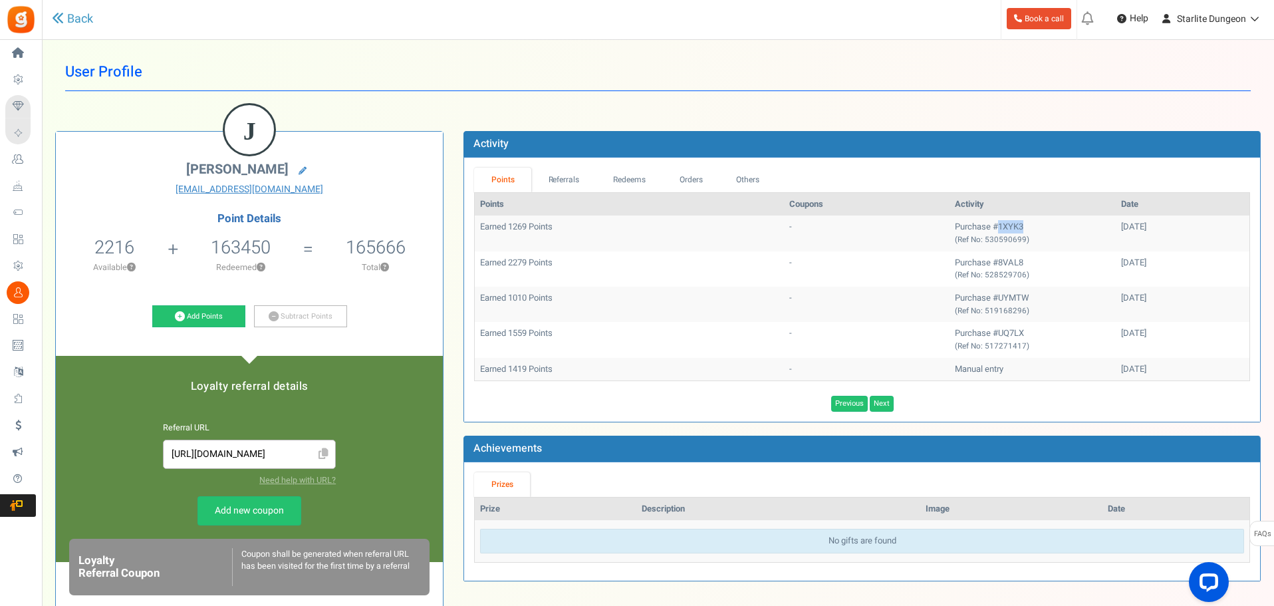
click at [954, 229] on td "Purchase #1XYK3 (Ref No: 530590699)" at bounding box center [1033, 232] width 166 height 35
click at [853, 404] on link "Previous" at bounding box center [849, 404] width 37 height 16
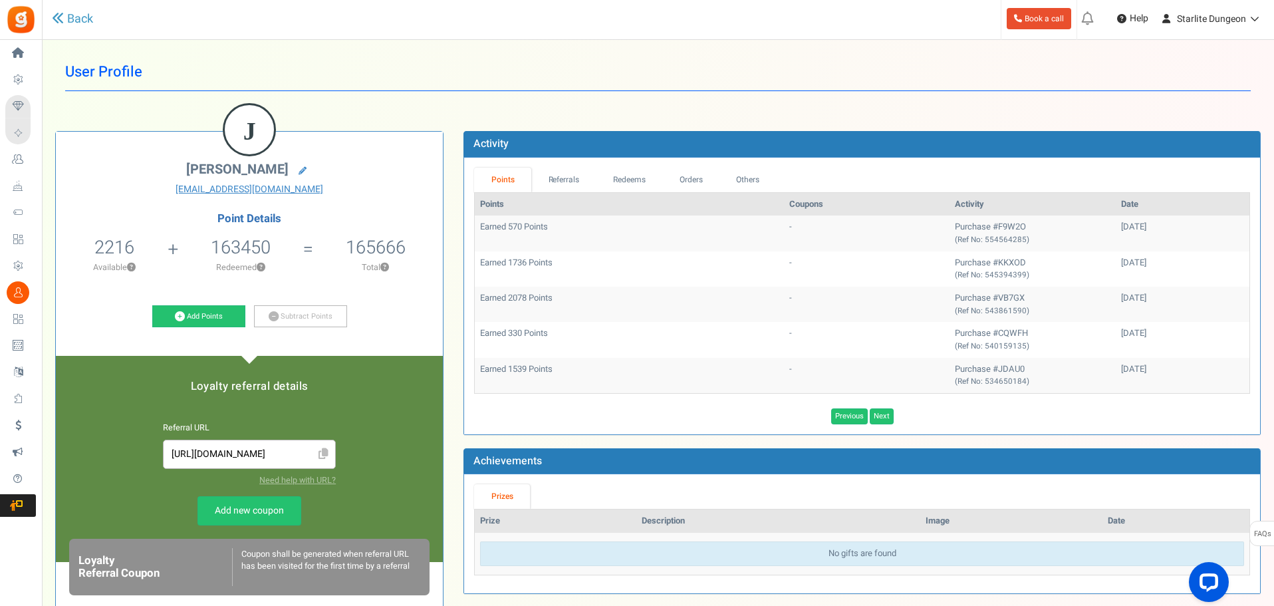
click at [975, 363] on td "Purchase #JDAU0 (Ref No: 534650184)" at bounding box center [1033, 375] width 166 height 35
click at [969, 370] on td "Purchase #JDAU0 (Ref No: 534650184)" at bounding box center [1033, 375] width 166 height 35
click at [956, 329] on td "Purchase #CQWFH (Ref No: 540159135)" at bounding box center [1033, 339] width 166 height 35
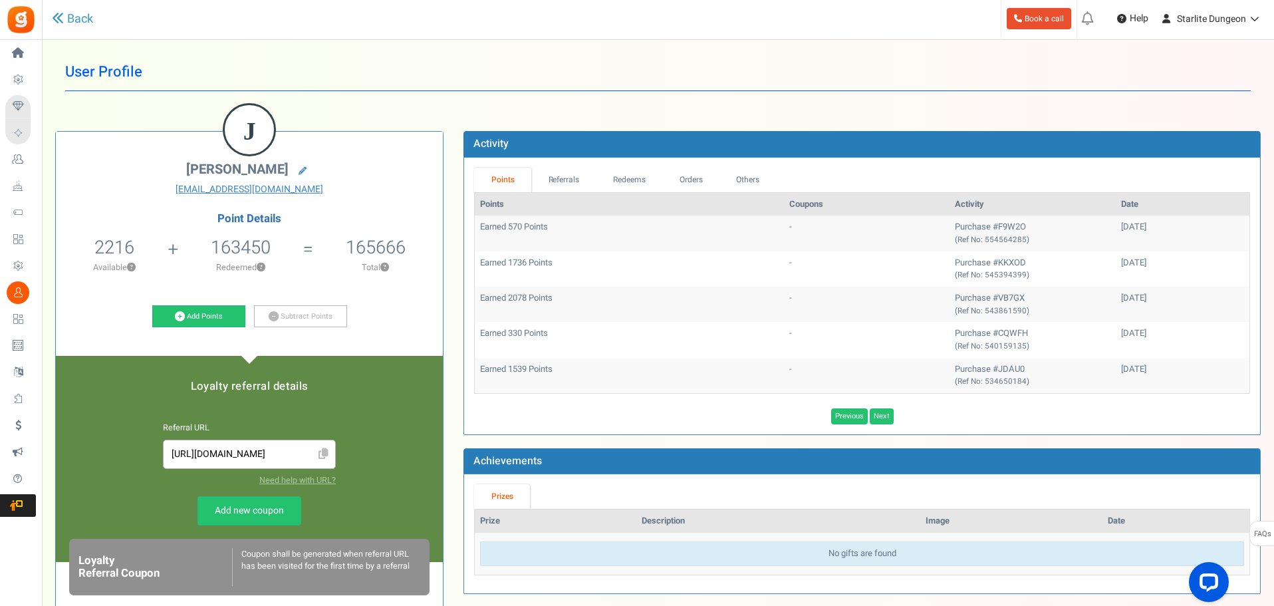
click at [970, 289] on td "Purchase #VB7GX (Ref No: 543861590)" at bounding box center [1033, 304] width 166 height 35
click at [969, 295] on td "Purchase #VB7GX (Ref No: 543861590)" at bounding box center [1033, 304] width 166 height 35
click at [958, 264] on td "Purchase #KKXOD (Ref No: 545394399)" at bounding box center [1033, 268] width 166 height 35
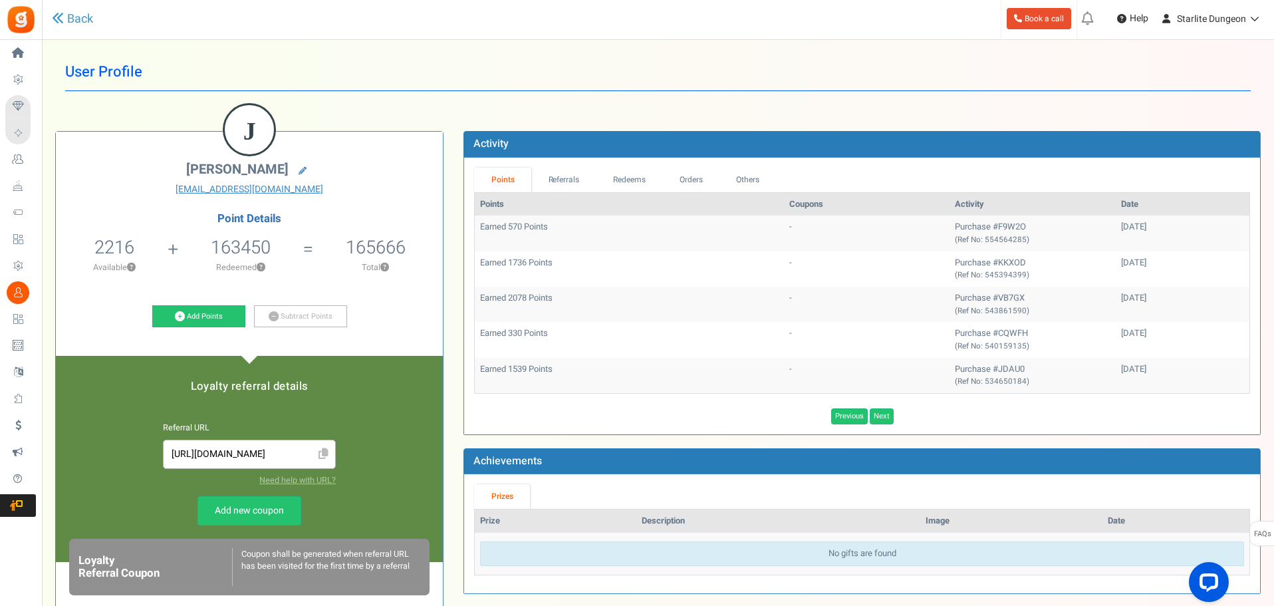
click at [963, 228] on td "Purchase #F9W2O (Ref No: 554564285)" at bounding box center [1033, 232] width 166 height 35
click at [847, 420] on link "Previous" at bounding box center [849, 416] width 37 height 16
click at [964, 365] on td "Purchase #TAODJ (Ref No: 556662518)" at bounding box center [1033, 375] width 166 height 35
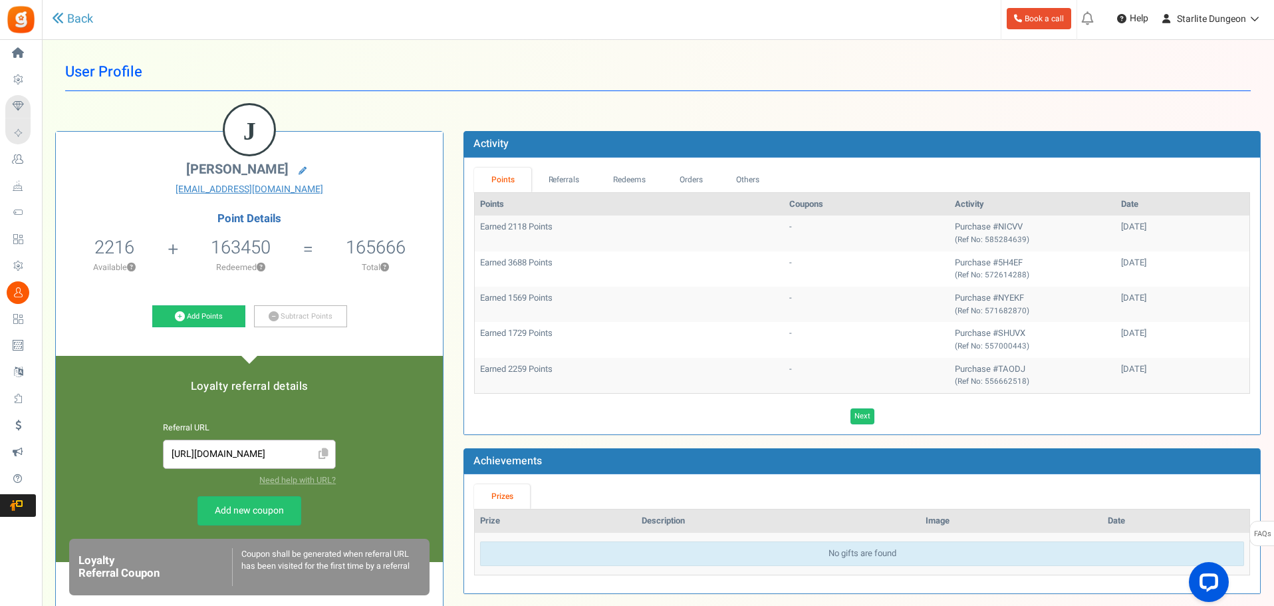
click at [966, 328] on td "Purchase #SHUVX (Ref No: 557000443)" at bounding box center [1033, 339] width 166 height 35
click at [970, 297] on td "Purchase #NYEKF (Ref No: 571682870)" at bounding box center [1033, 304] width 166 height 35
click at [960, 259] on td "Purchase #5H4EF (Ref No: 572614288)" at bounding box center [1033, 268] width 166 height 35
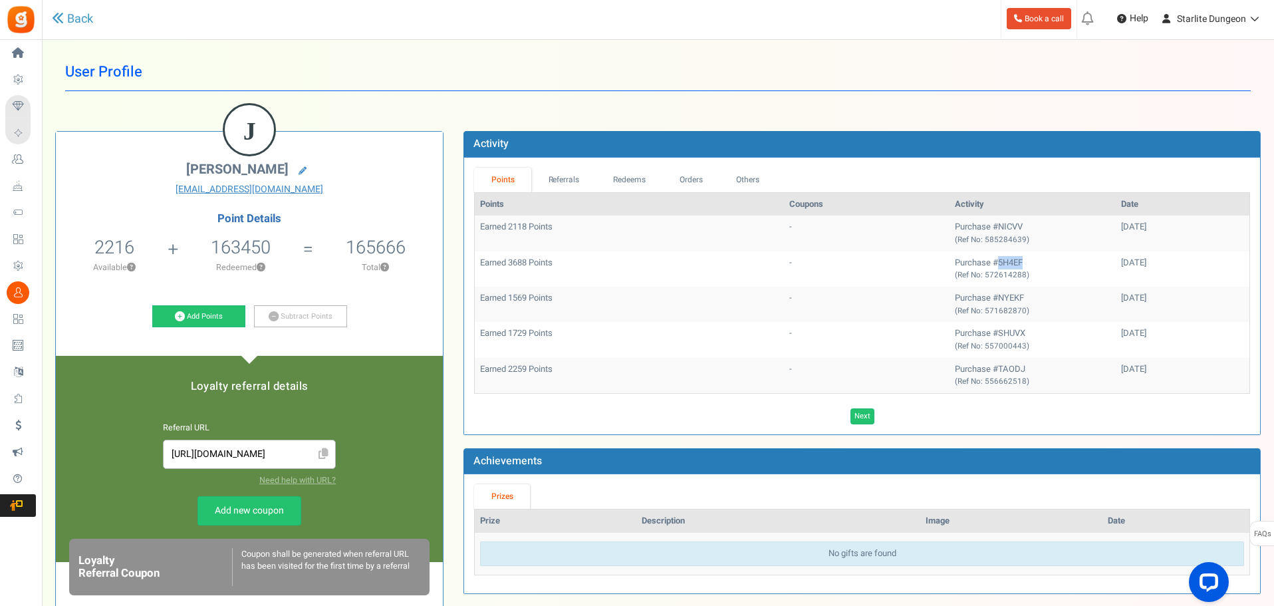
click at [960, 259] on td "Purchase #5H4EF (Ref No: 572614288)" at bounding box center [1033, 268] width 166 height 35
click at [961, 229] on td "Purchase #NICVV (Ref No: 585284639)" at bounding box center [1033, 232] width 166 height 35
click at [583, 184] on link "Referrals" at bounding box center [563, 180] width 65 height 25
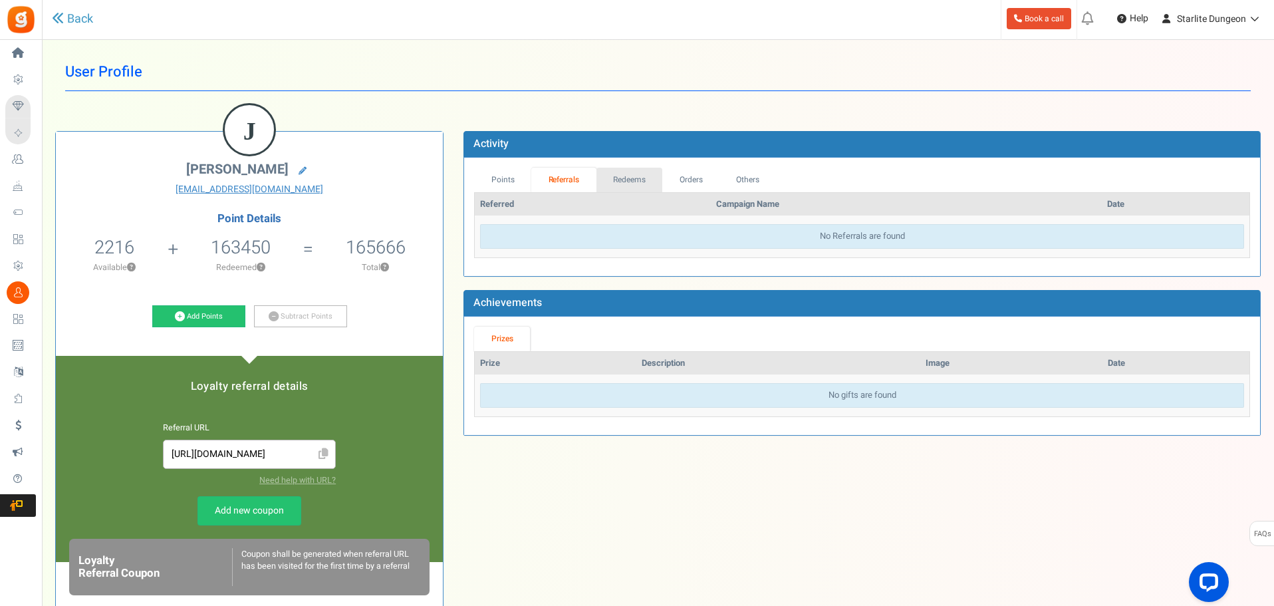
click at [623, 178] on link "Redeems" at bounding box center [630, 180] width 67 height 25
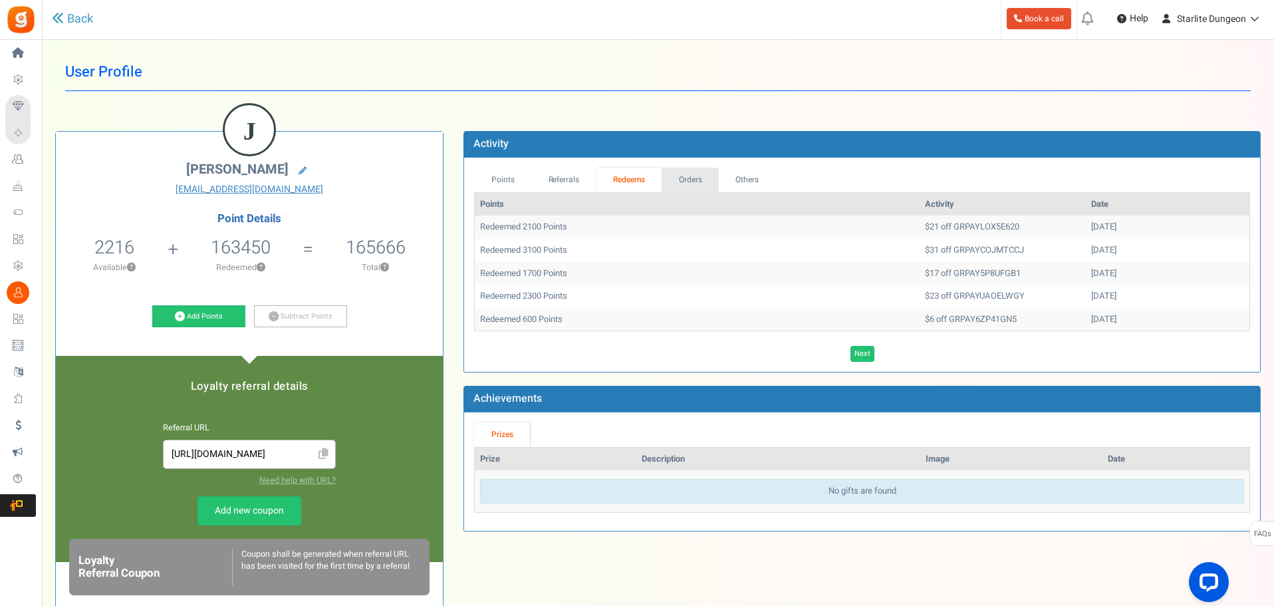
click at [693, 170] on link "Orders" at bounding box center [690, 180] width 57 height 25
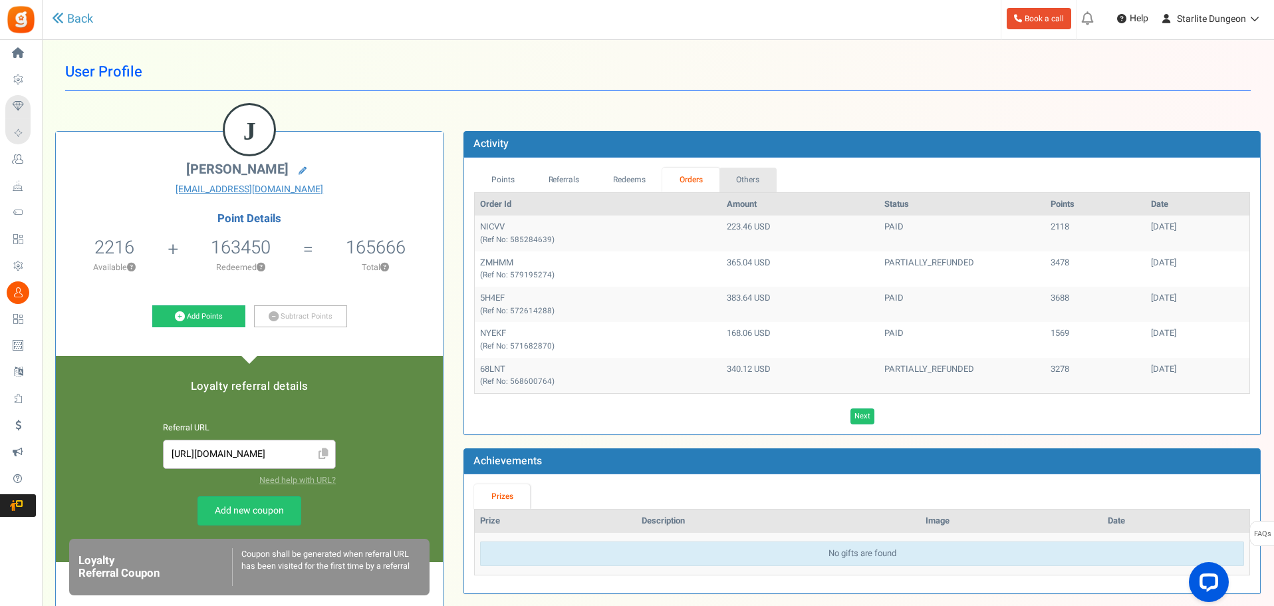
click at [742, 186] on link "Others" at bounding box center [748, 180] width 57 height 25
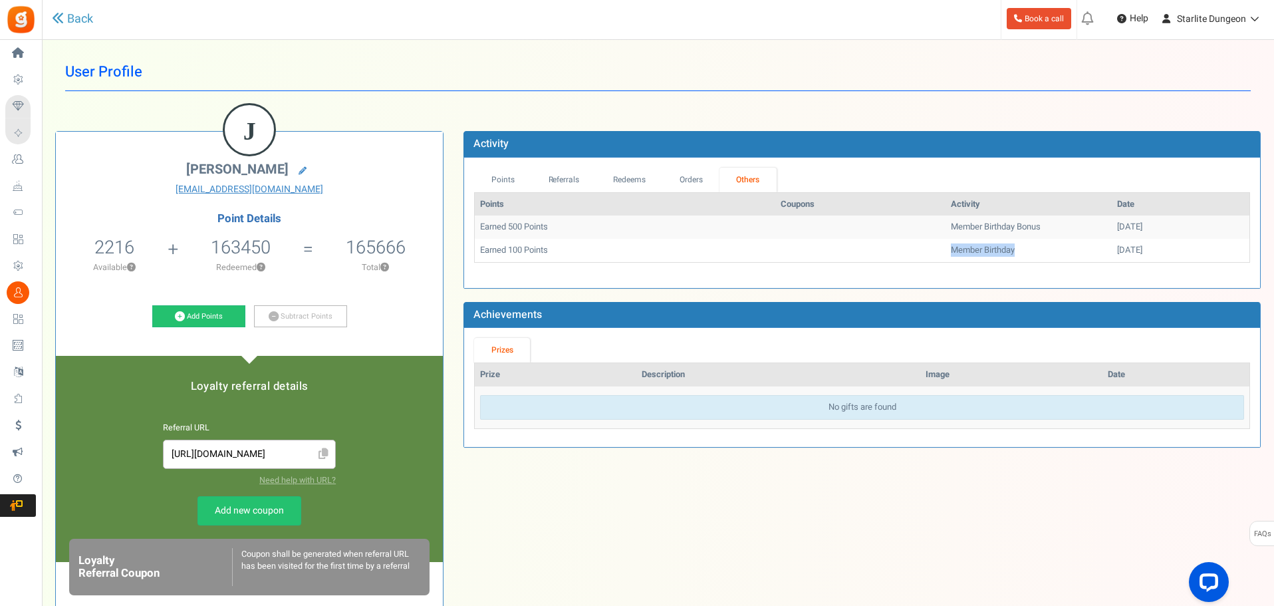
drag, startPoint x: 902, startPoint y: 249, endPoint x: 946, endPoint y: 251, distance: 43.9
click at [978, 257] on td "Member Birthday" at bounding box center [1029, 250] width 166 height 23
drag, startPoint x: 902, startPoint y: 226, endPoint x: 900, endPoint y: 243, distance: 17.3
click at [1027, 231] on td "Member Birthday Bonus" at bounding box center [1029, 226] width 166 height 23
click at [505, 168] on link "Points" at bounding box center [502, 180] width 57 height 25
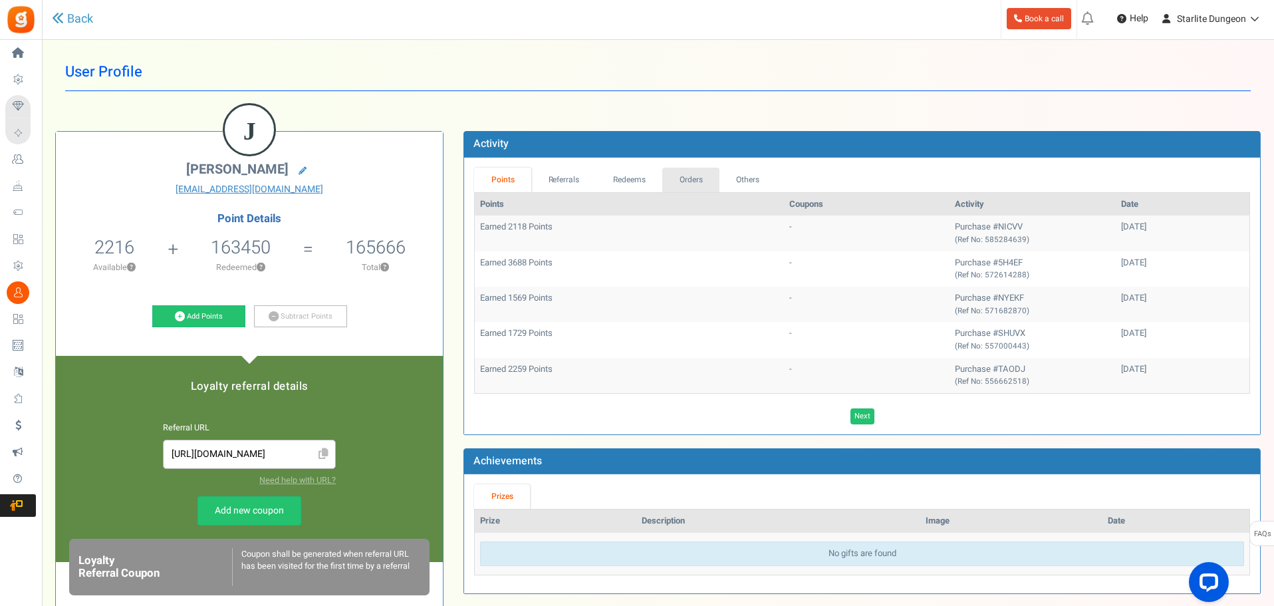
click at [694, 179] on link "Orders" at bounding box center [690, 180] width 57 height 25
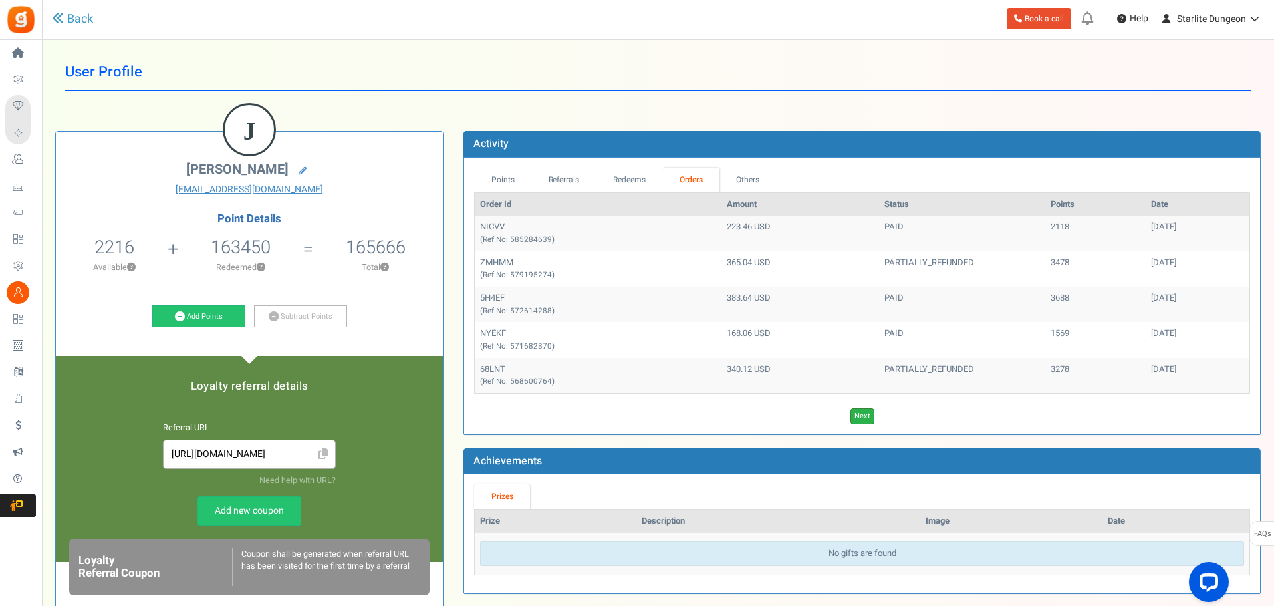
click at [860, 418] on link "Next" at bounding box center [863, 416] width 24 height 16
click at [860, 418] on link "Previous" at bounding box center [849, 416] width 37 height 16
click at [860, 418] on link "Next" at bounding box center [863, 416] width 24 height 16
click at [860, 418] on link "Previous" at bounding box center [849, 416] width 37 height 16
click at [864, 416] on link "Next" at bounding box center [863, 416] width 24 height 16
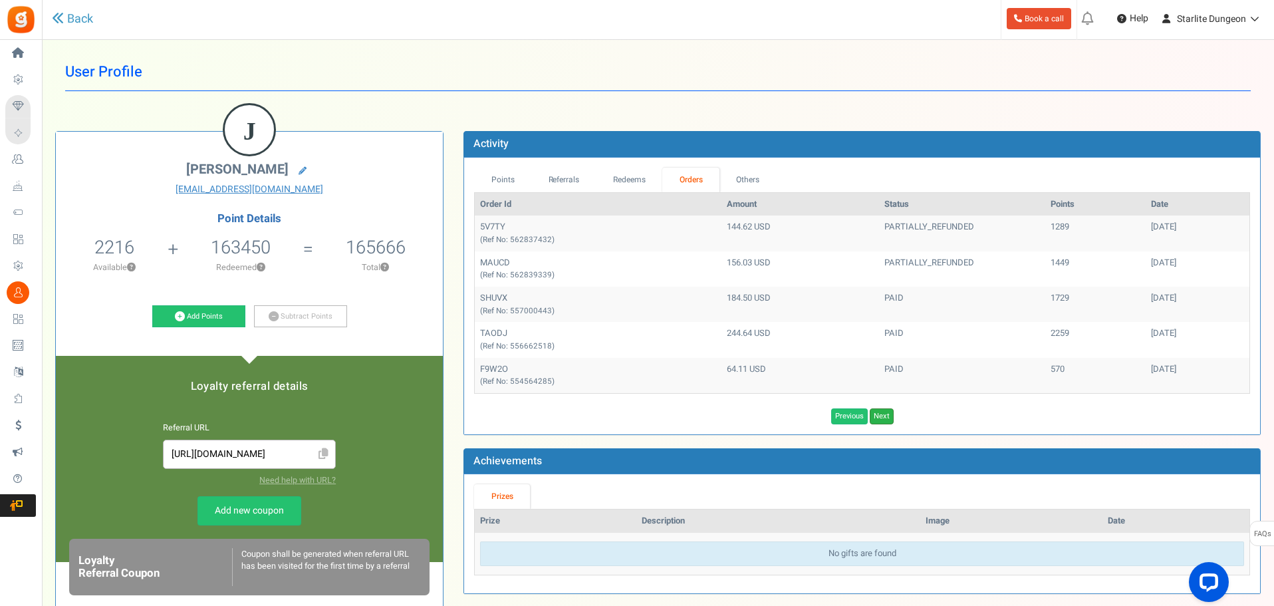
click at [881, 415] on link "Next" at bounding box center [882, 416] width 24 height 16
click at [890, 416] on link "Next" at bounding box center [882, 416] width 24 height 16
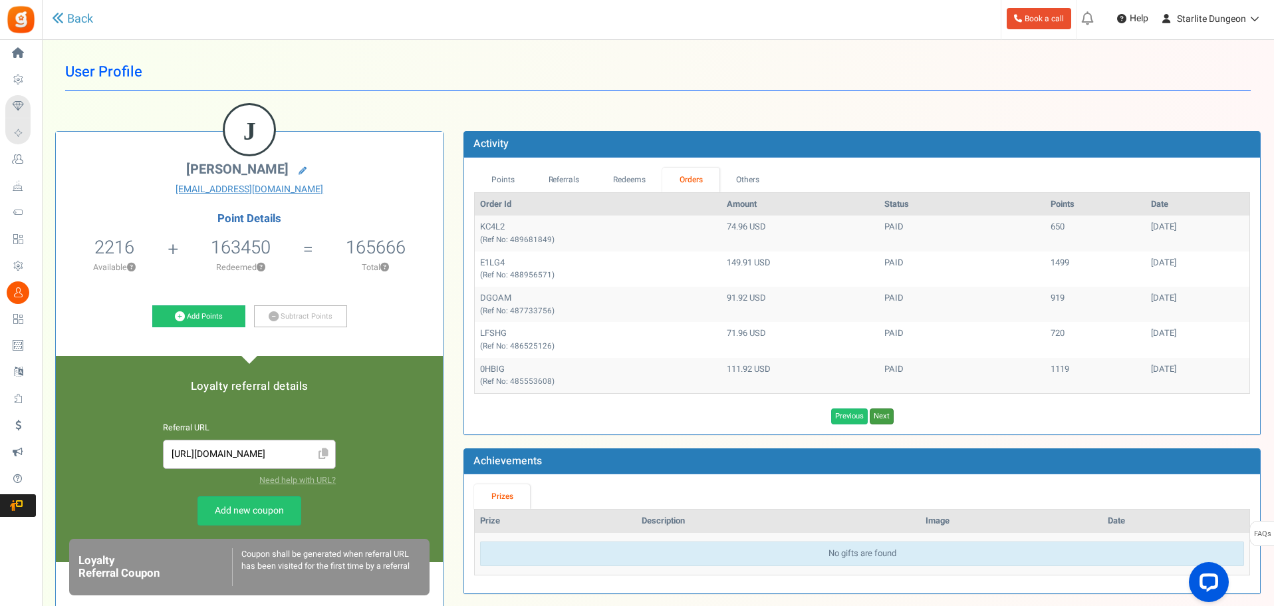
click at [890, 416] on link "Next" at bounding box center [882, 416] width 24 height 16
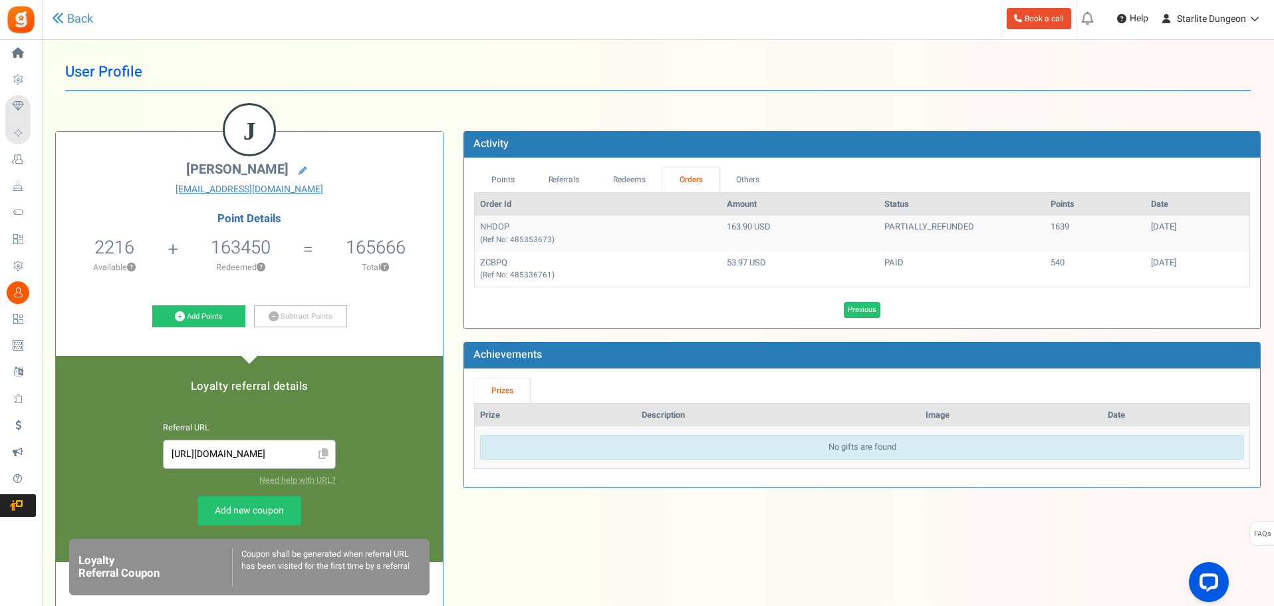
click at [487, 223] on td "NHDOP (Ref No: 485353673)" at bounding box center [598, 232] width 246 height 35
click at [515, 177] on link "Points" at bounding box center [502, 180] width 57 height 25
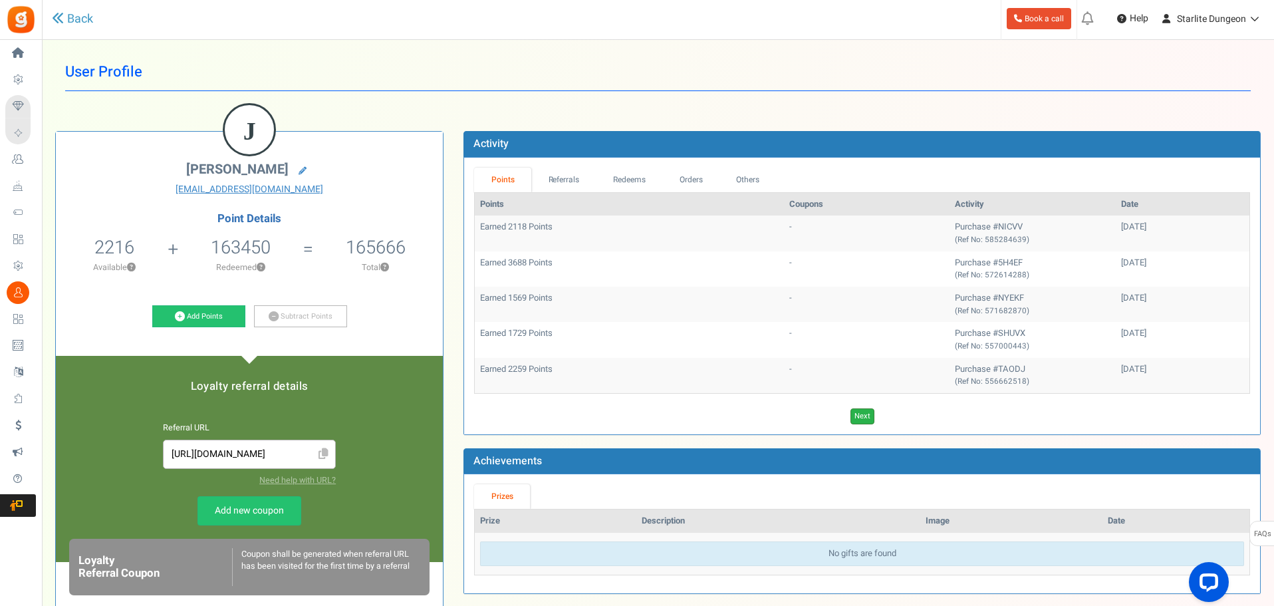
click at [863, 421] on link "Next" at bounding box center [863, 416] width 24 height 16
click at [865, 422] on link "Previous" at bounding box center [849, 416] width 37 height 16
click at [865, 417] on link "Next" at bounding box center [863, 416] width 24 height 16
click at [887, 416] on link "Next" at bounding box center [882, 416] width 24 height 16
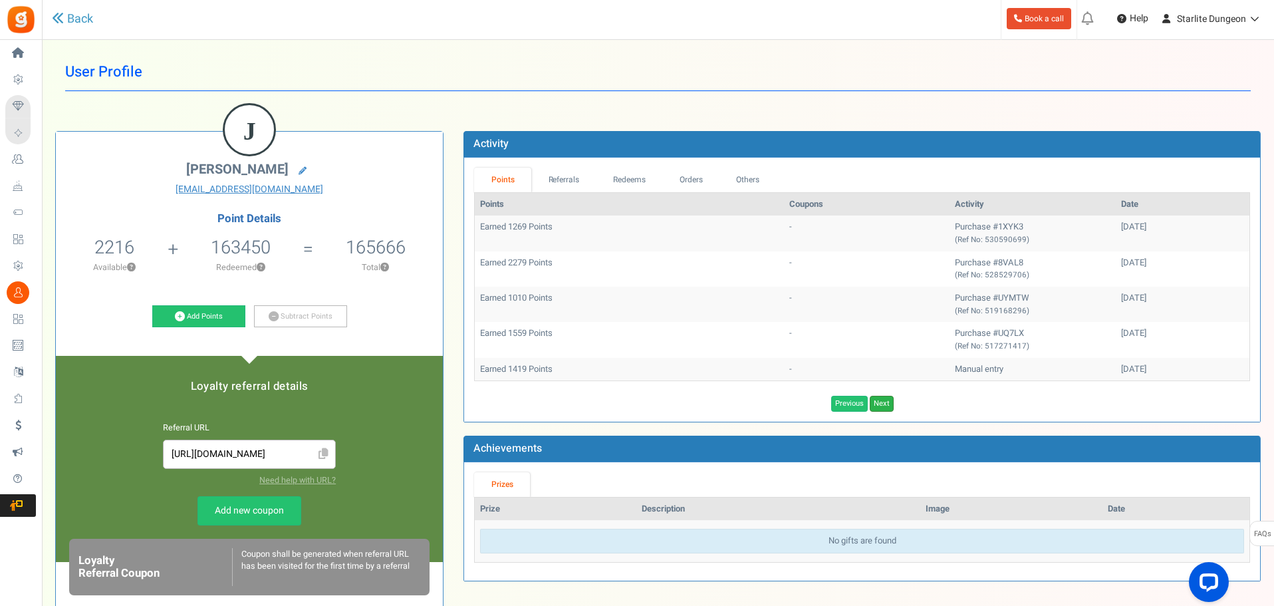
click at [884, 398] on link "Next" at bounding box center [882, 404] width 24 height 16
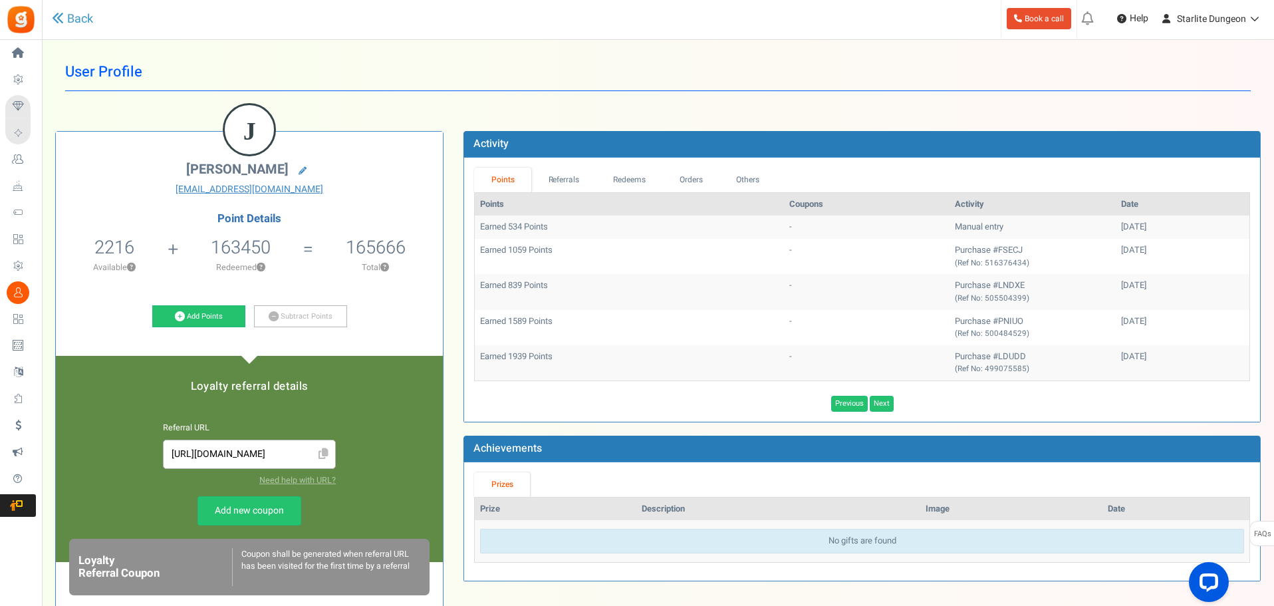
click at [888, 389] on div "Previous Next Loading..." at bounding box center [862, 400] width 796 height 23
click at [886, 398] on link "Next" at bounding box center [882, 404] width 24 height 16
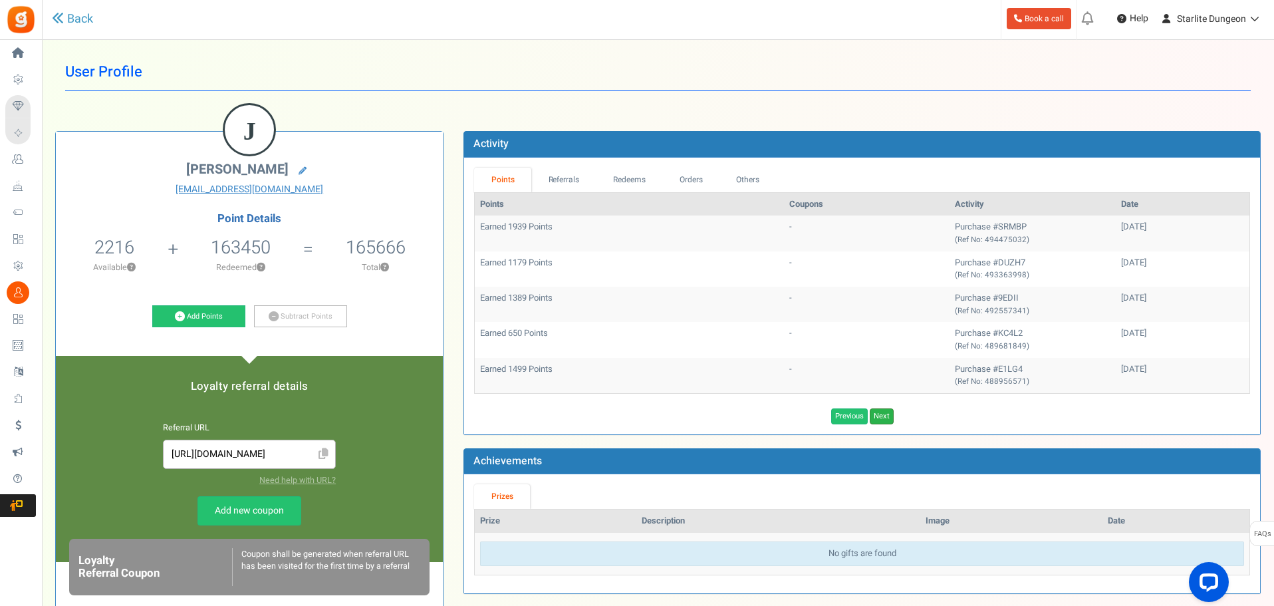
click at [884, 412] on link "Next" at bounding box center [882, 416] width 24 height 16
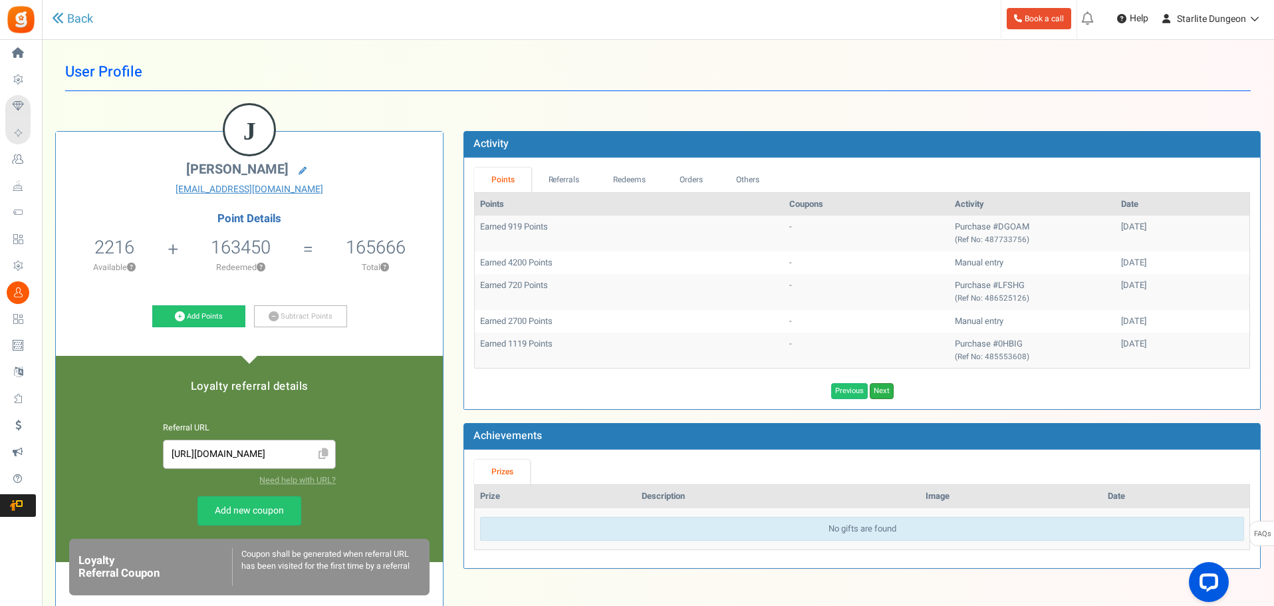
click at [889, 386] on link "Next" at bounding box center [882, 391] width 24 height 16
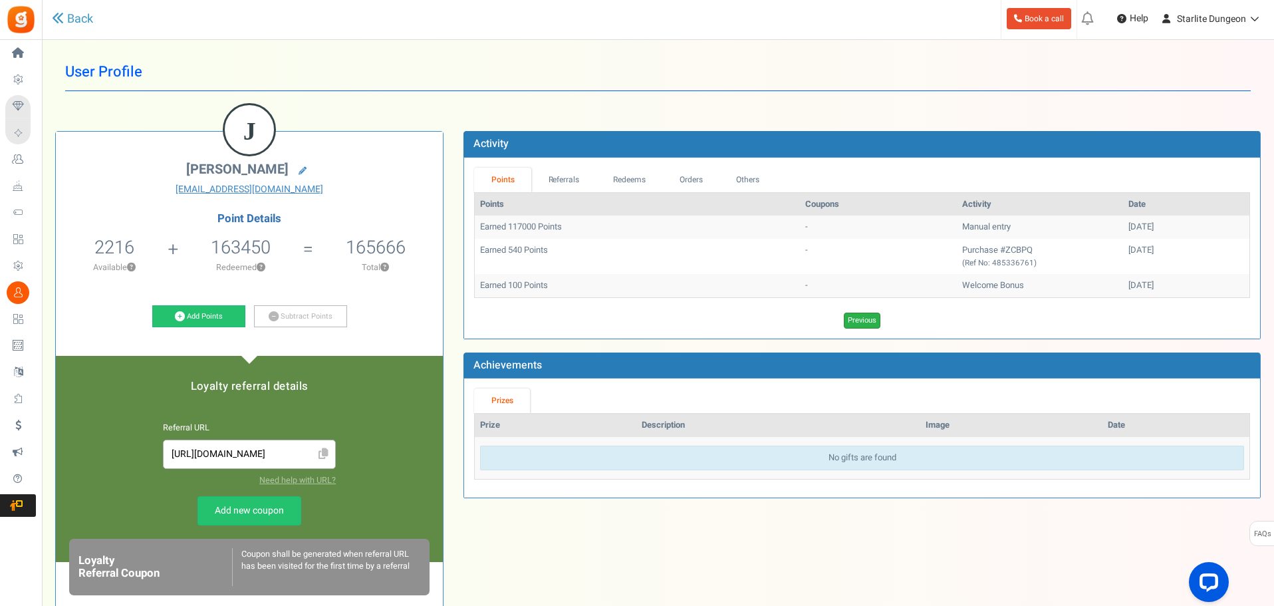
click at [855, 317] on link "Previous" at bounding box center [862, 321] width 37 height 16
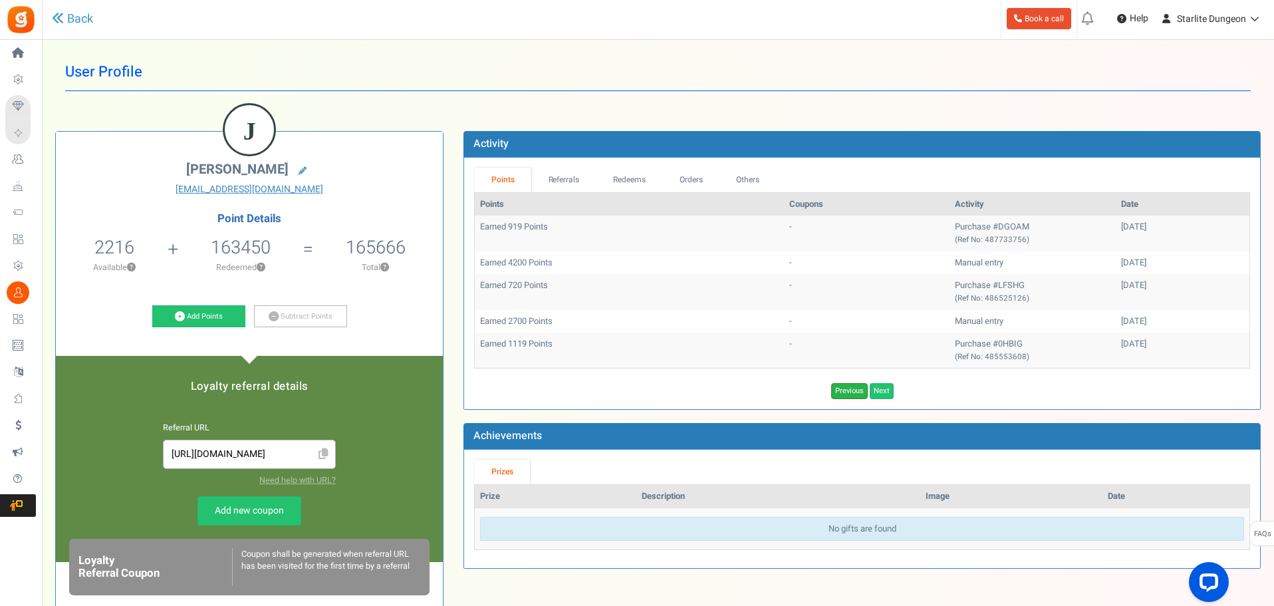
click at [848, 394] on link "Previous" at bounding box center [849, 391] width 37 height 16
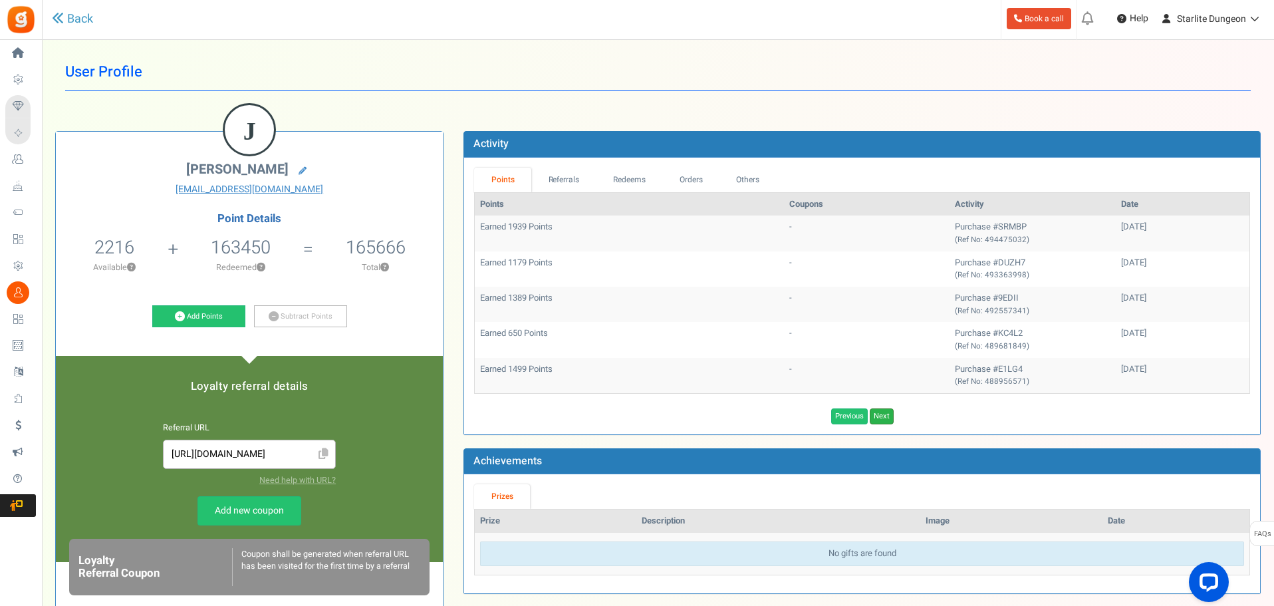
click at [881, 423] on link "Next" at bounding box center [882, 416] width 24 height 16
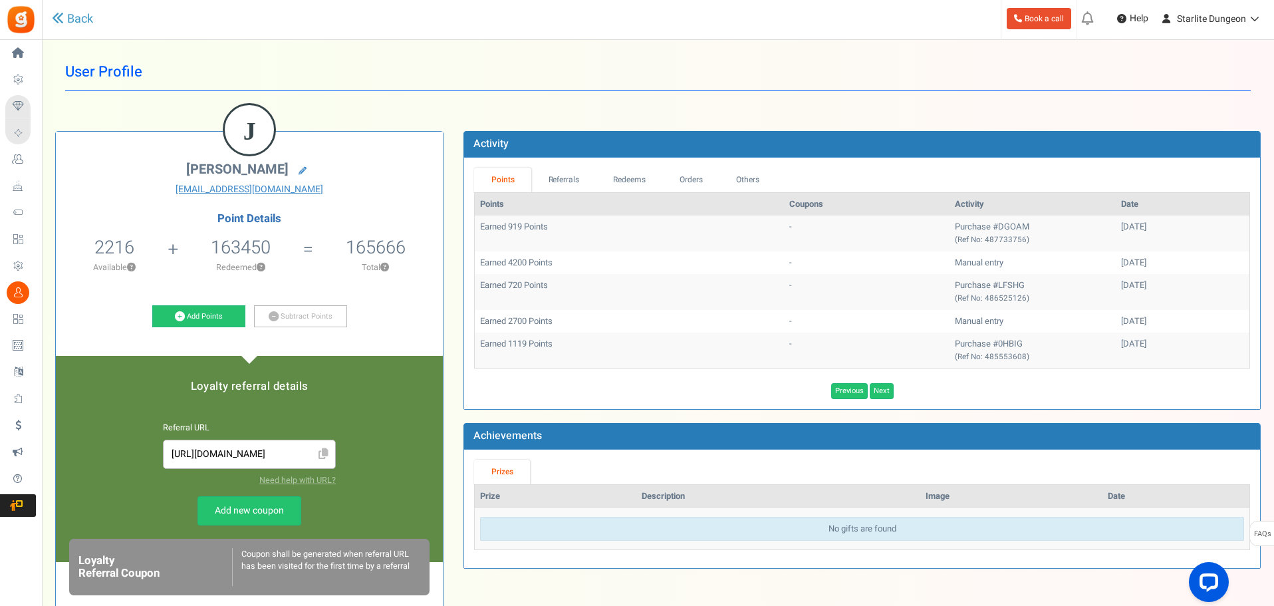
click at [885, 406] on div "Points Referrals Redeems Orders Others Points Coupons Activity Date Earned 919 …" at bounding box center [862, 283] width 796 height 251
click at [881, 398] on link "Next" at bounding box center [882, 391] width 24 height 16
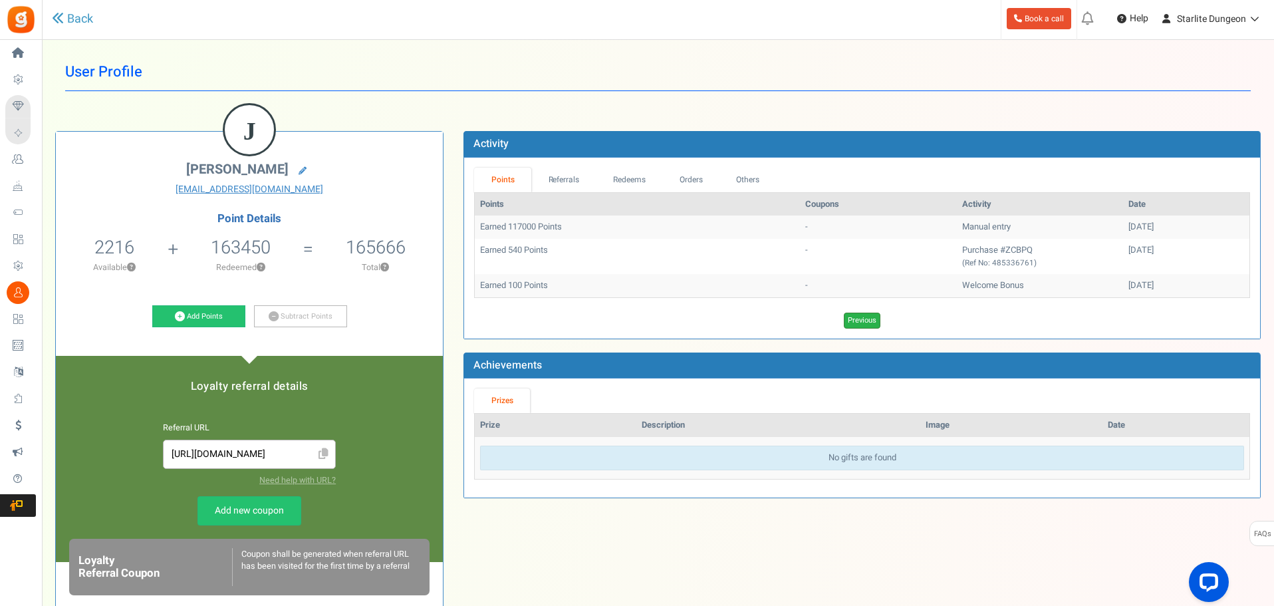
click at [871, 321] on link "Previous" at bounding box center [862, 321] width 37 height 16
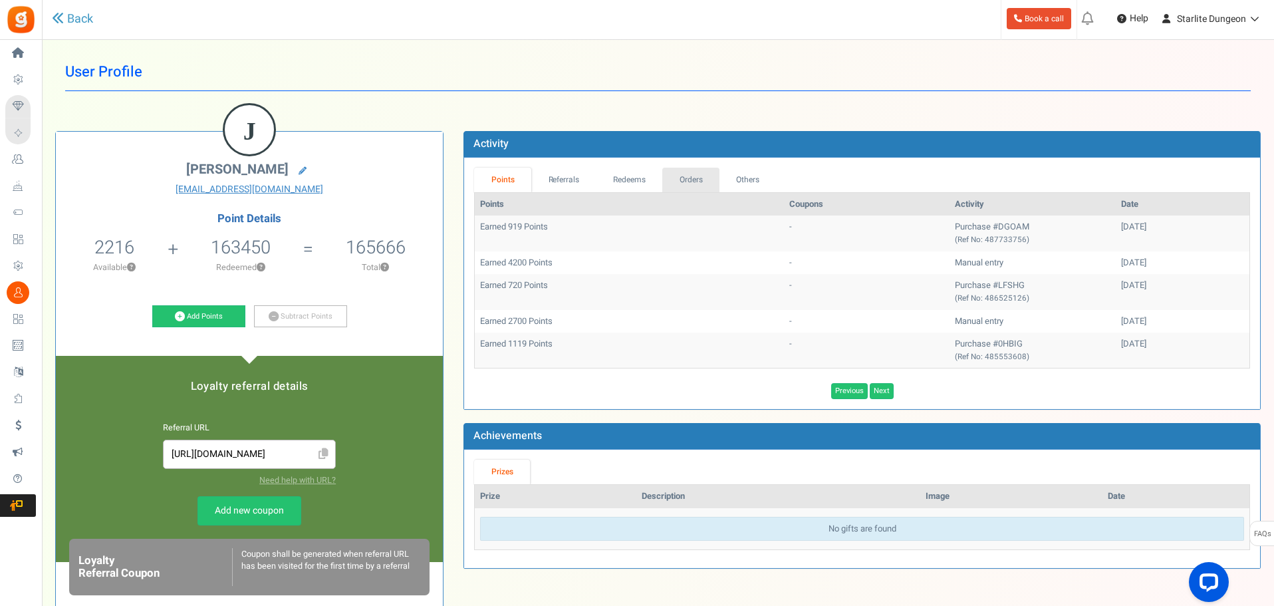
click at [708, 187] on link "Orders" at bounding box center [690, 180] width 57 height 25
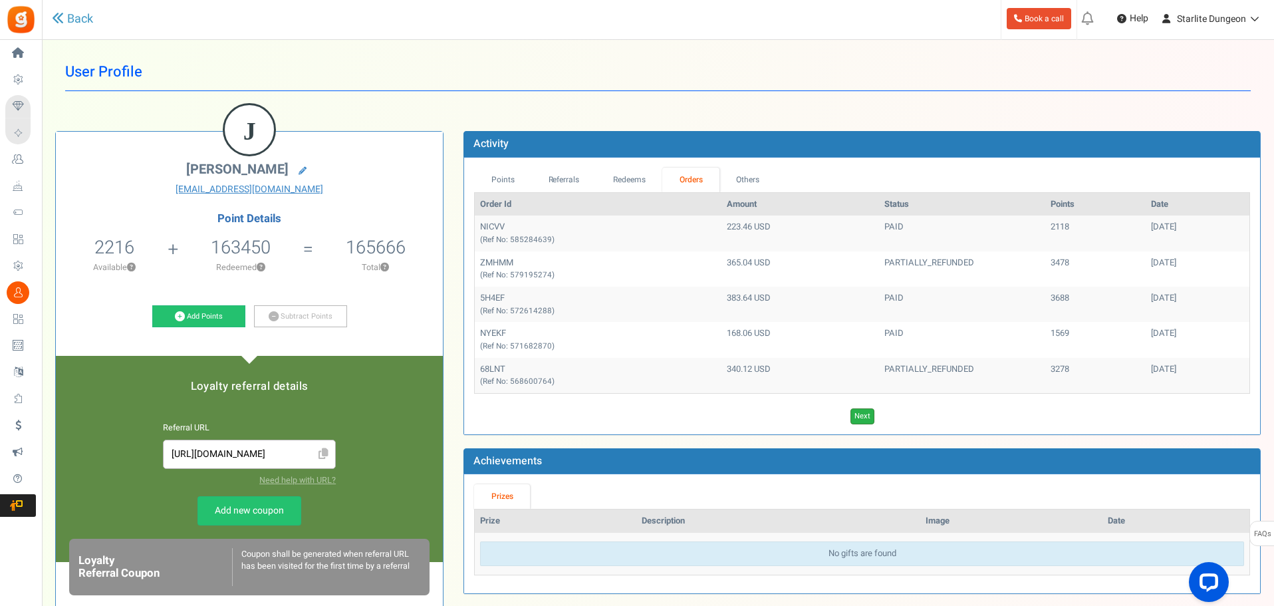
click at [858, 415] on link "Next" at bounding box center [863, 416] width 24 height 16
click at [867, 419] on link "Previous" at bounding box center [849, 416] width 37 height 16
drag, startPoint x: 866, startPoint y: 416, endPoint x: 886, endPoint y: 424, distance: 21.9
click at [867, 416] on link "Next" at bounding box center [863, 416] width 24 height 16
click at [885, 416] on link "Next" at bounding box center [882, 416] width 24 height 16
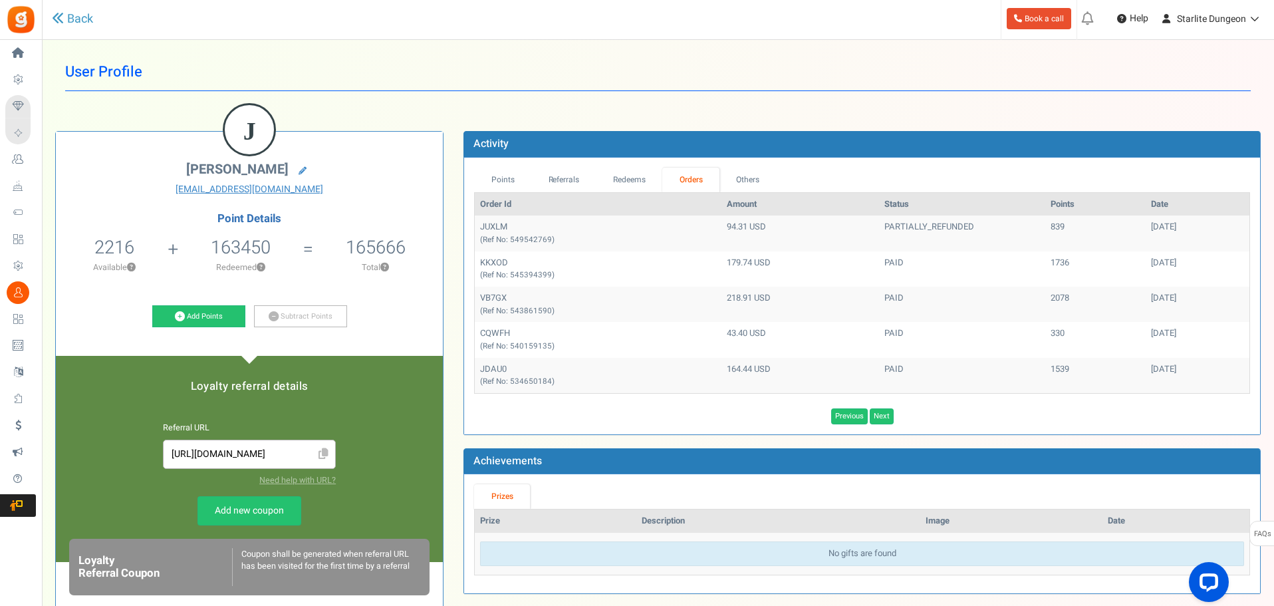
click at [885, 416] on link "Next" at bounding box center [882, 416] width 24 height 16
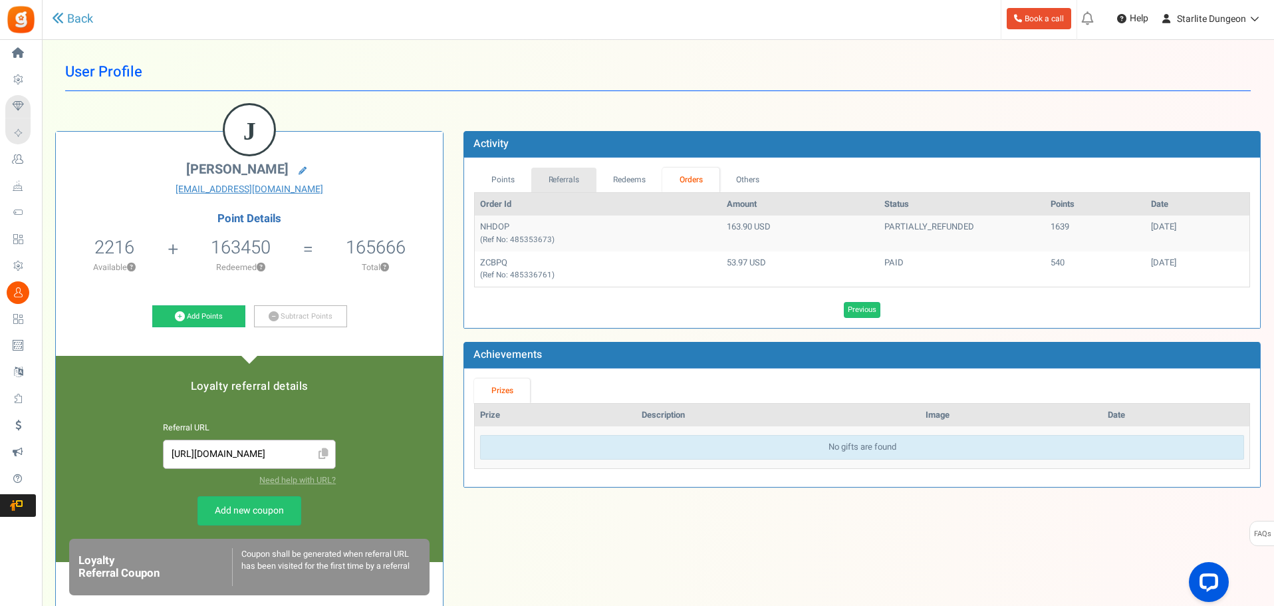
click at [581, 173] on link "Referrals" at bounding box center [563, 180] width 65 height 25
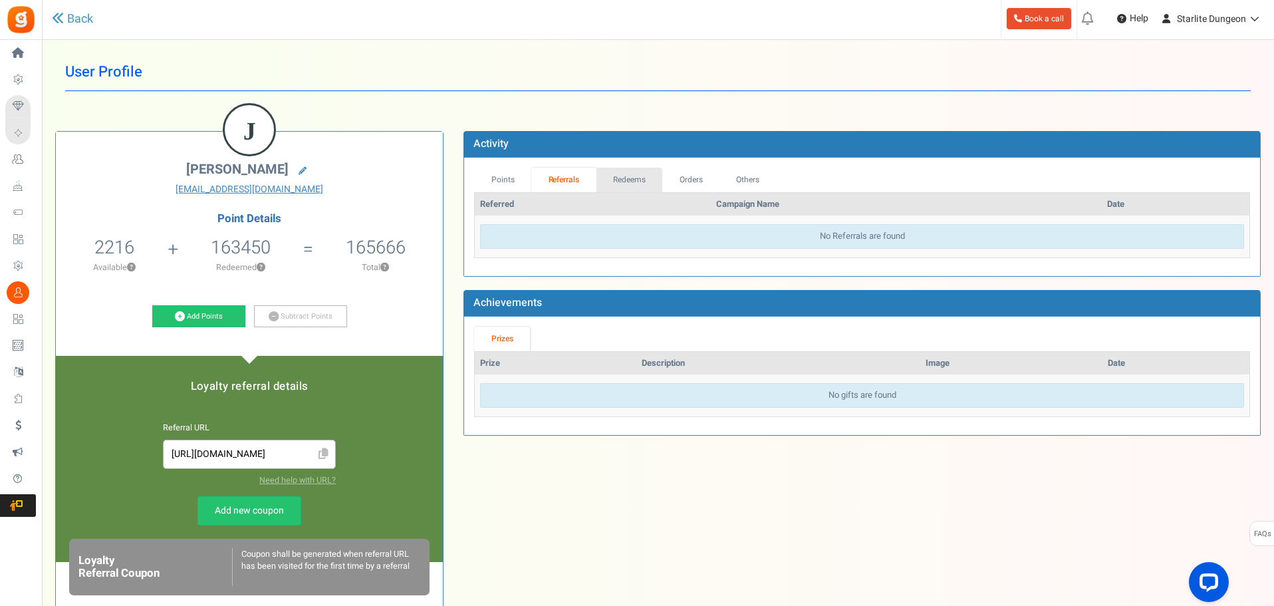
click at [618, 174] on link "Redeems" at bounding box center [630, 180] width 67 height 25
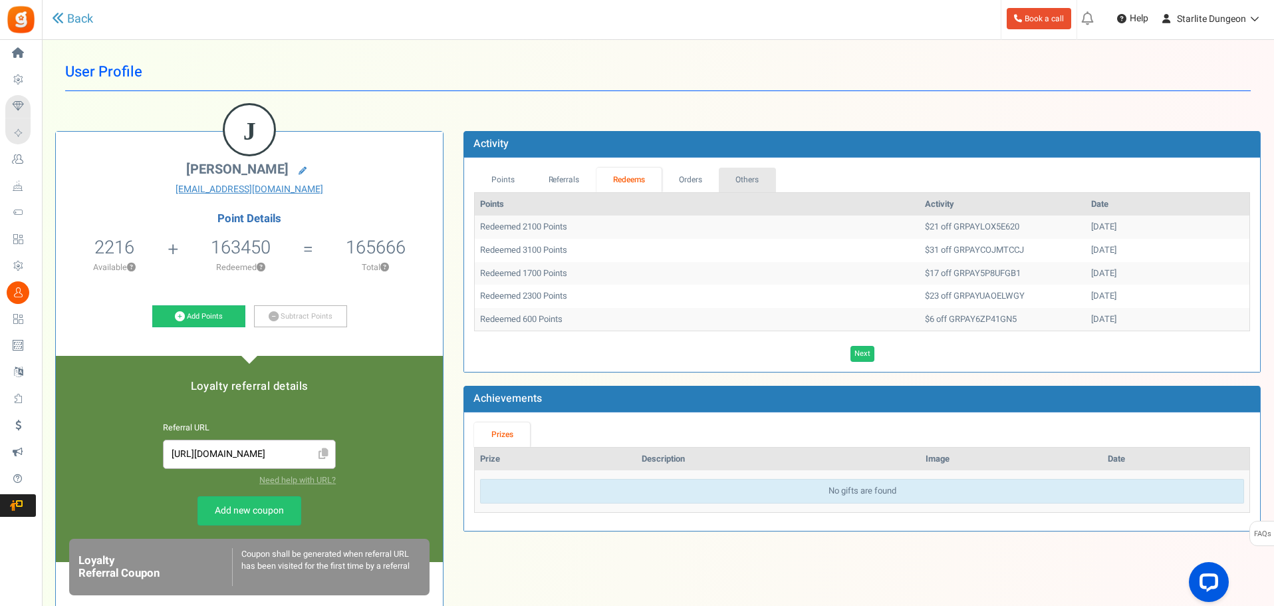
click at [767, 175] on ul "Points Referrals Redeems Orders Others" at bounding box center [862, 180] width 776 height 25
click at [515, 178] on link "Points" at bounding box center [502, 180] width 57 height 25
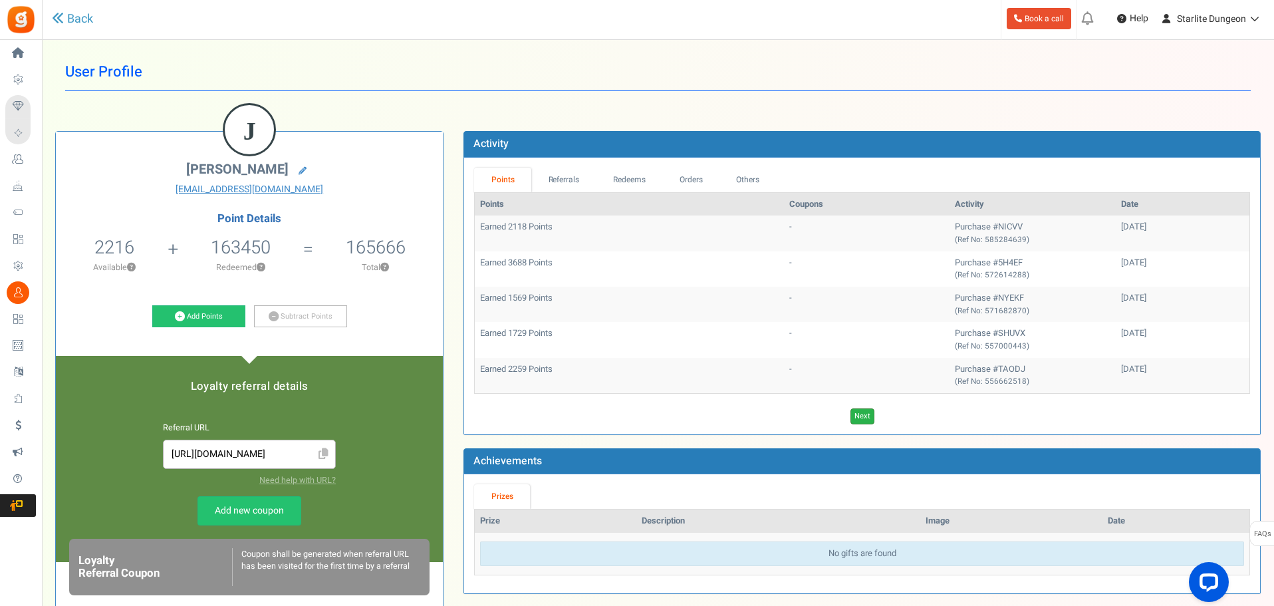
click at [857, 410] on link "Next" at bounding box center [863, 416] width 24 height 16
click at [878, 410] on link "Next" at bounding box center [882, 416] width 24 height 16
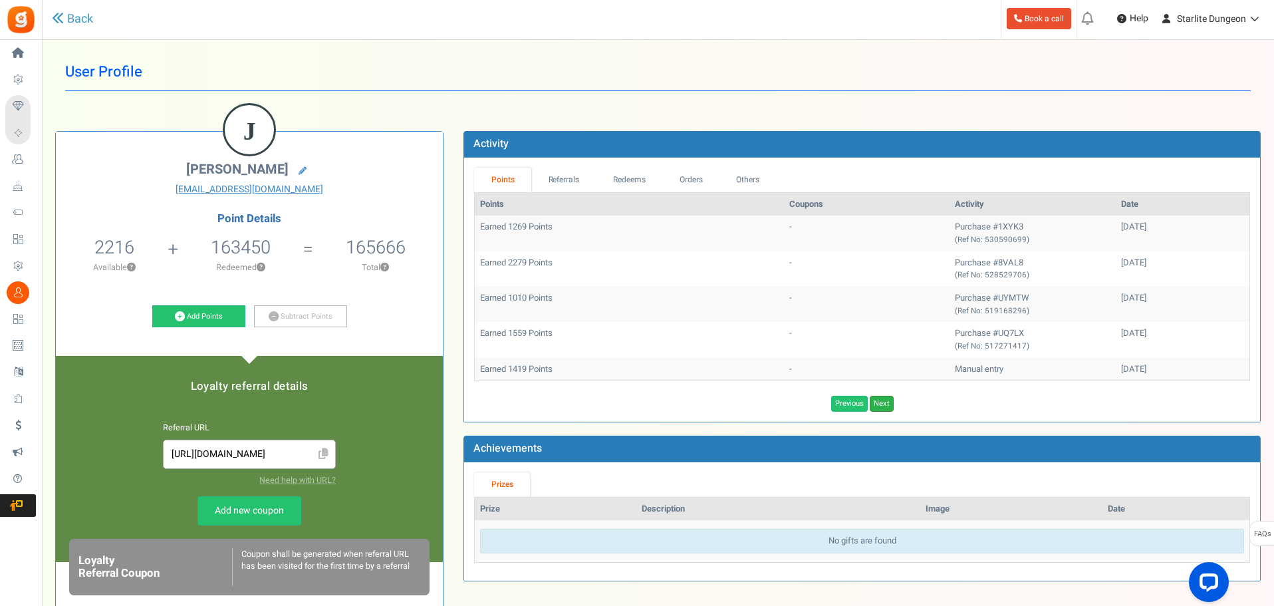
click at [888, 398] on link "Next" at bounding box center [882, 404] width 24 height 16
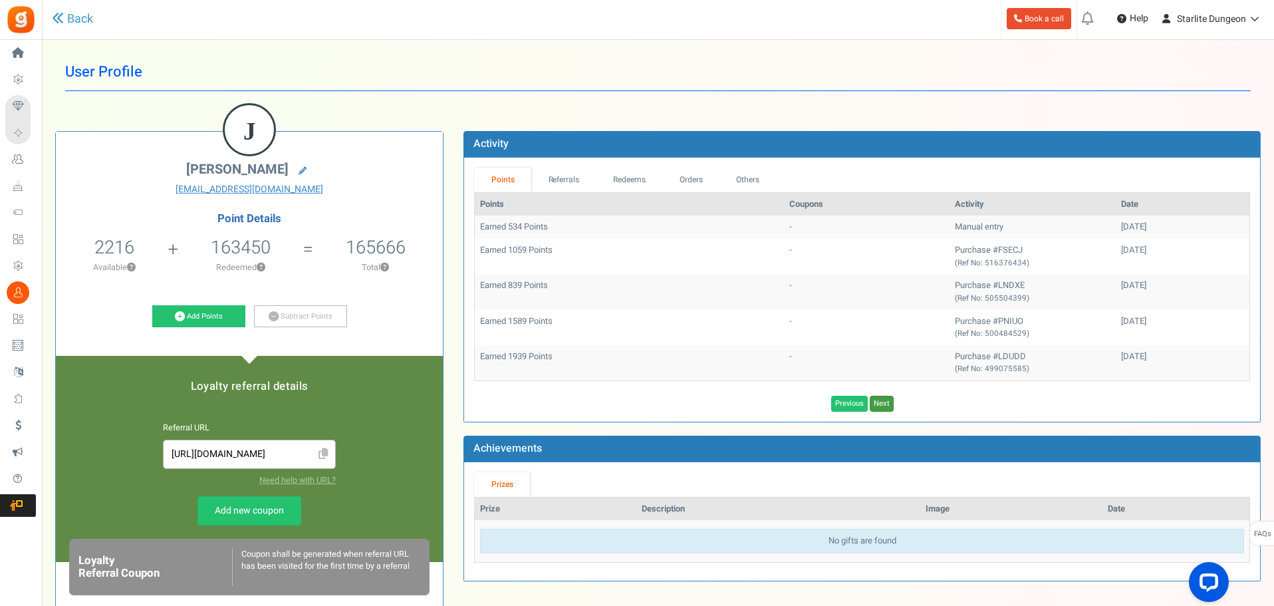
click at [888, 398] on link "Next" at bounding box center [882, 404] width 24 height 16
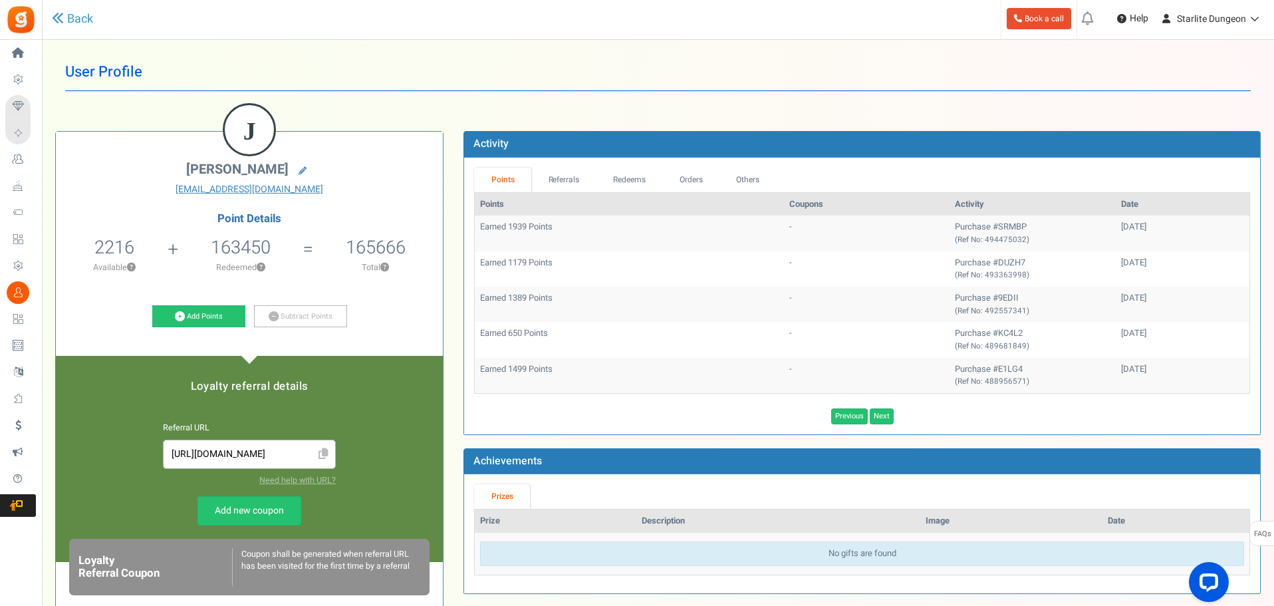
click at [888, 398] on div "Points Coupons Activity Date Earned 1939 Points - Purchase #SRMBP (Ref No: 4944…" at bounding box center [862, 308] width 776 height 232
click at [884, 411] on link "Next" at bounding box center [882, 416] width 24 height 16
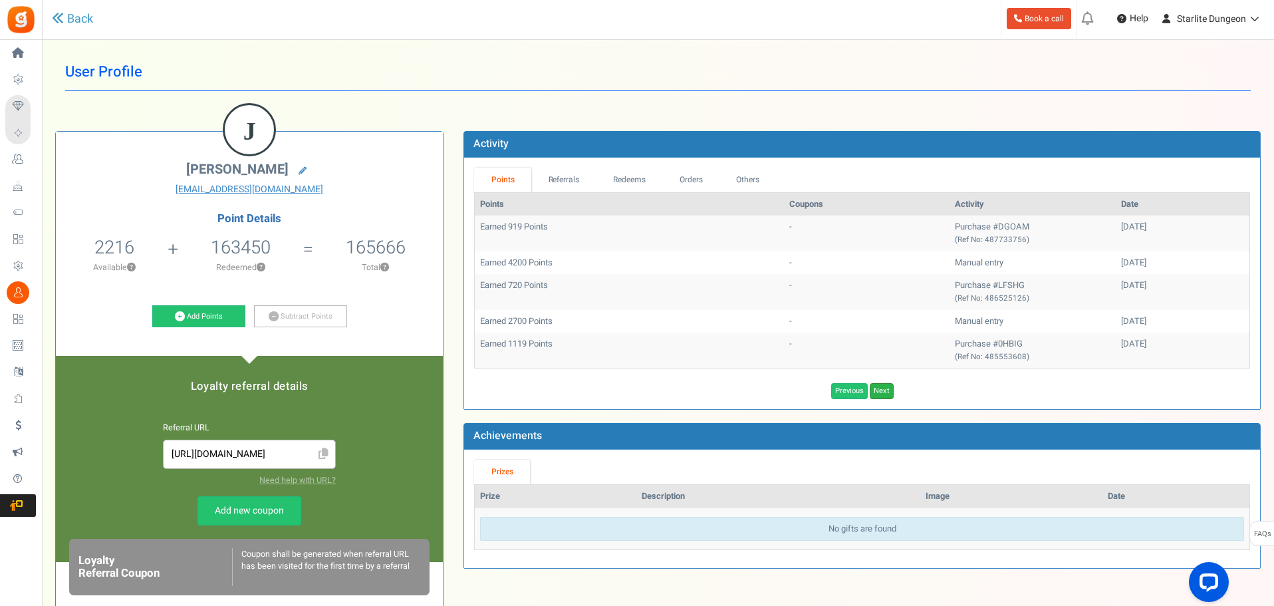
click at [882, 396] on link "Next" at bounding box center [882, 391] width 24 height 16
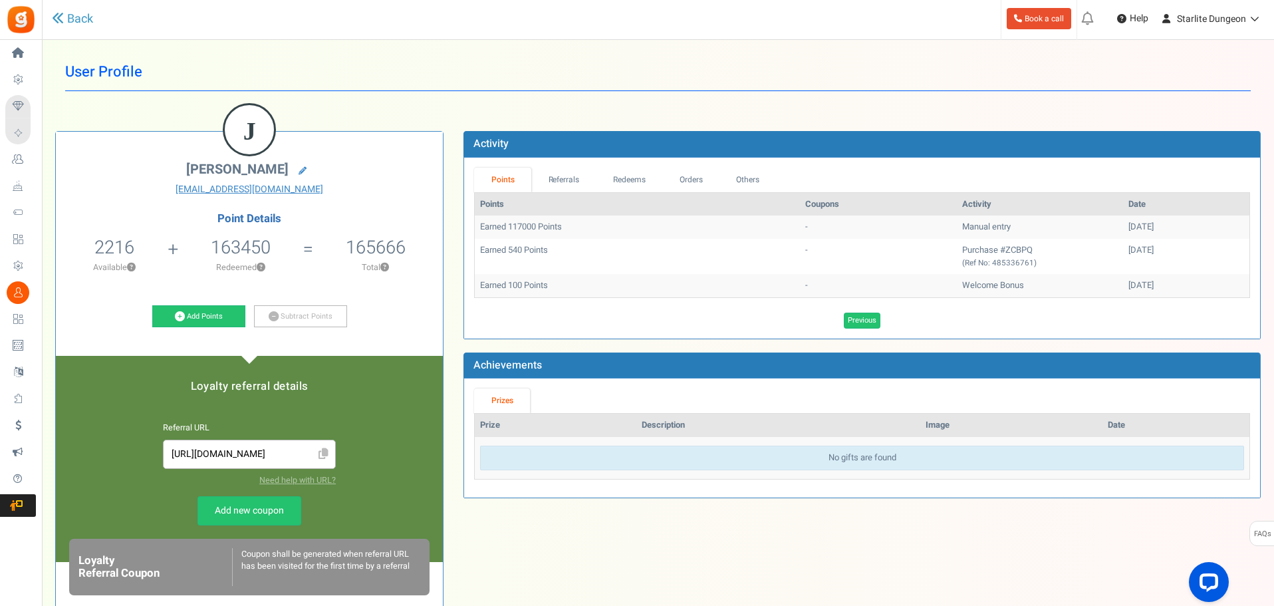
click at [514, 228] on td "Earned 117000 Points" at bounding box center [637, 226] width 325 height 23
click at [681, 172] on link "Orders" at bounding box center [690, 180] width 57 height 25
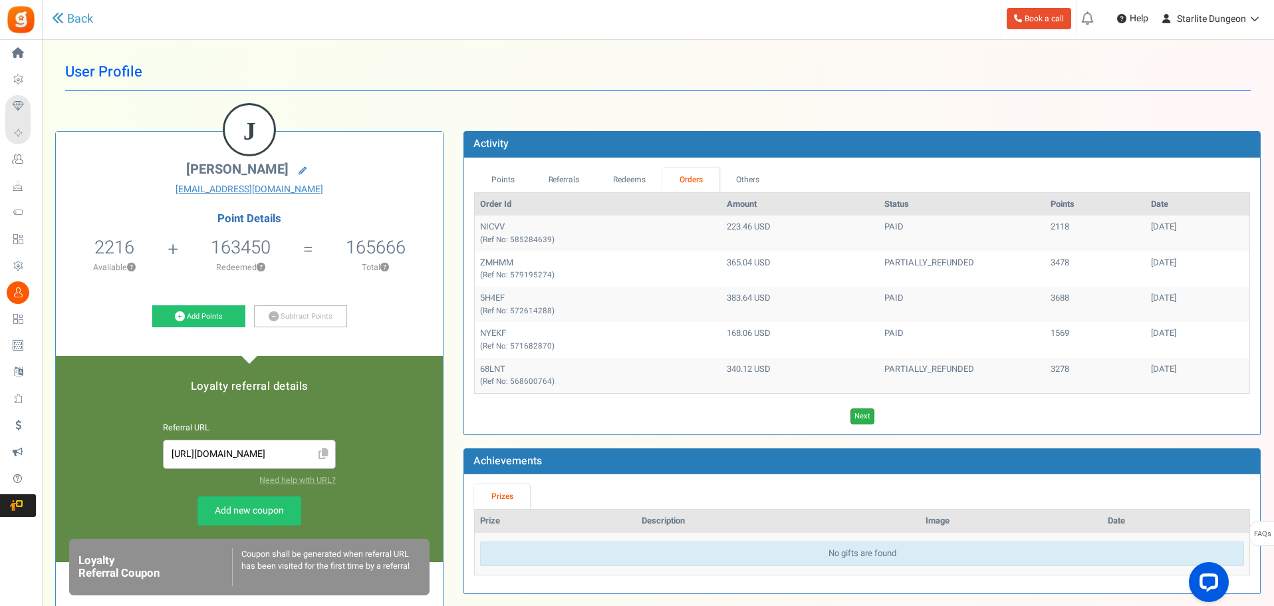
click at [873, 419] on link "Next" at bounding box center [863, 416] width 24 height 16
click at [882, 407] on div "Previous Next Loading..." at bounding box center [862, 413] width 796 height 23
click at [883, 414] on link "Next" at bounding box center [882, 416] width 24 height 16
click at [889, 412] on link "Next" at bounding box center [882, 416] width 24 height 16
click at [886, 412] on link "Next" at bounding box center [882, 416] width 24 height 16
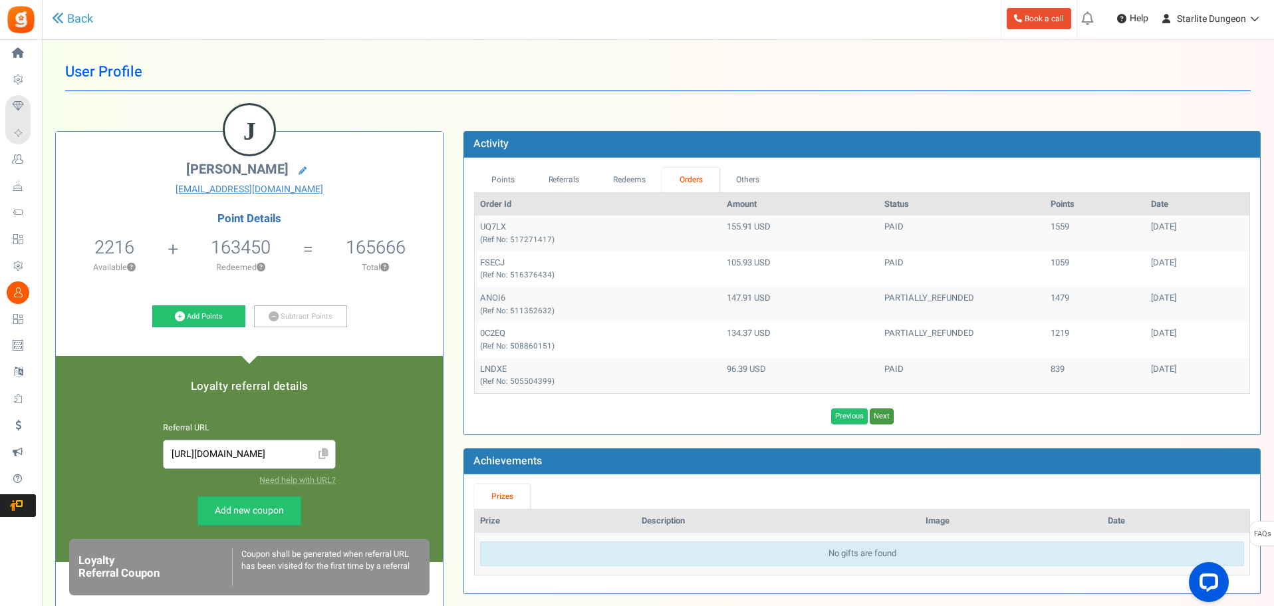
click at [886, 412] on link "Next" at bounding box center [882, 416] width 24 height 16
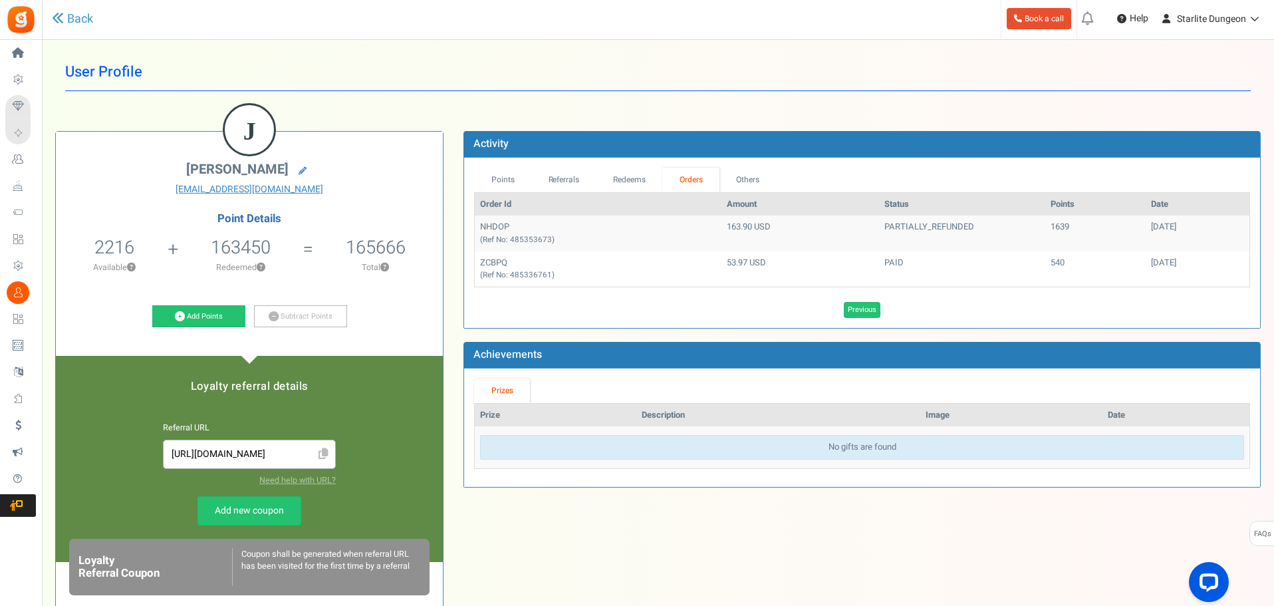
click at [886, 412] on th "Description" at bounding box center [778, 415] width 284 height 23
click at [592, 208] on th "Order Id" at bounding box center [598, 204] width 246 height 23
click at [506, 223] on td "NHDOP (Ref No: 485353673)" at bounding box center [598, 232] width 246 height 35
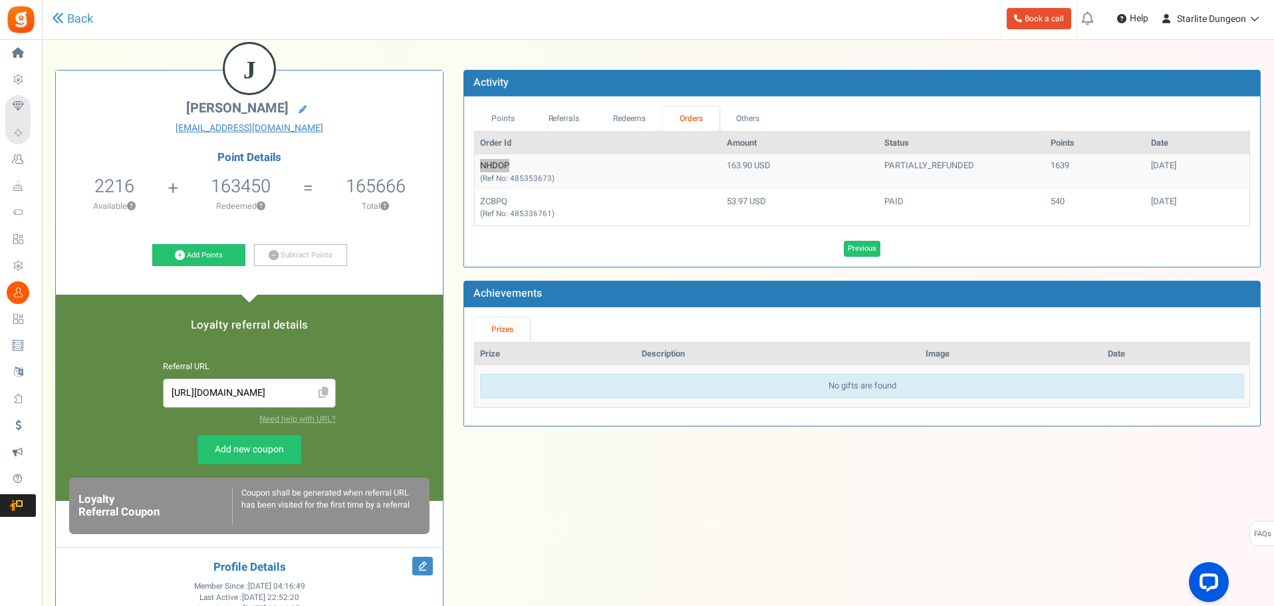
scroll to position [67, 0]
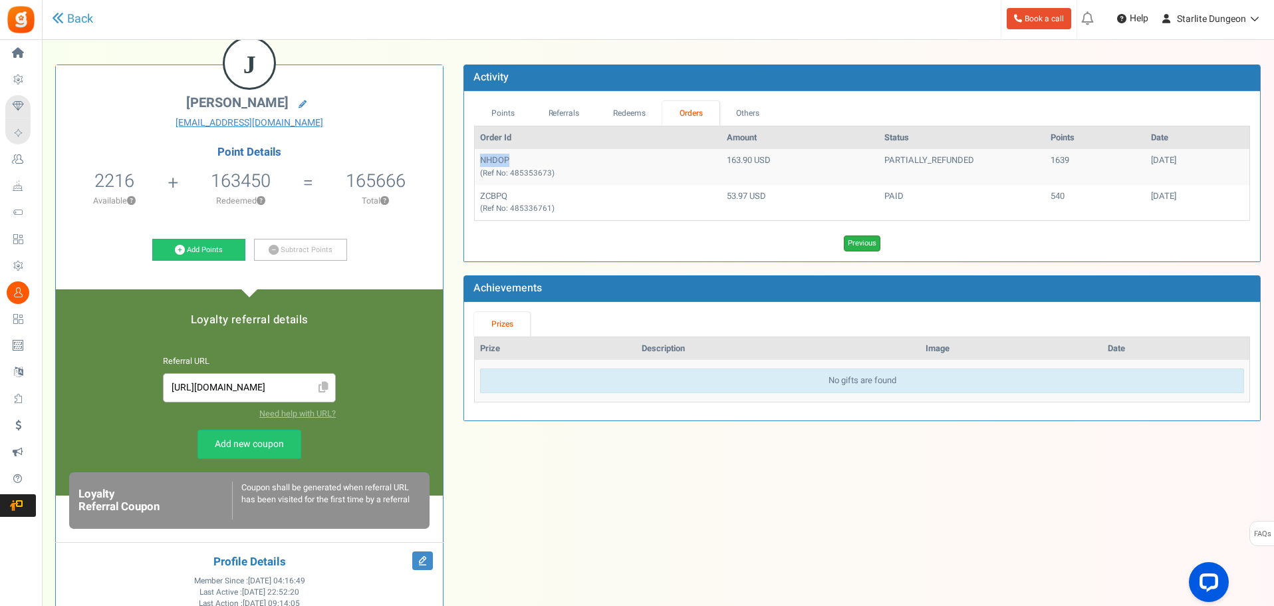
click at [867, 246] on link "Previous" at bounding box center [862, 243] width 37 height 16
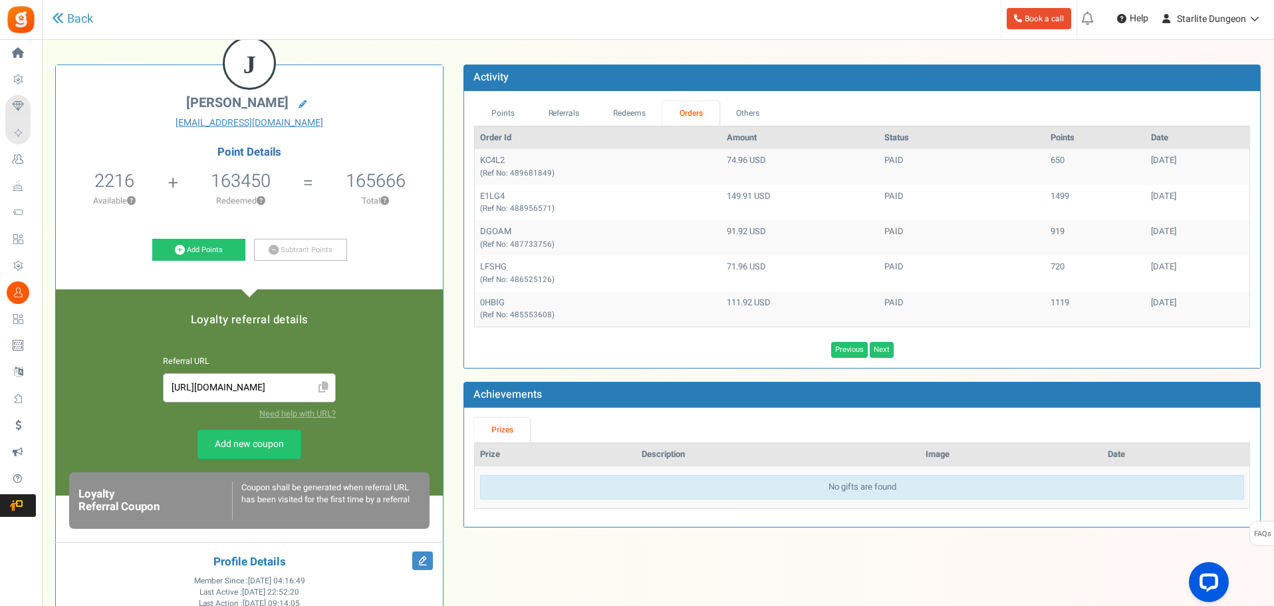
click at [1045, 262] on td "720" at bounding box center [1095, 272] width 100 height 35
